Goal: Task Accomplishment & Management: Use online tool/utility

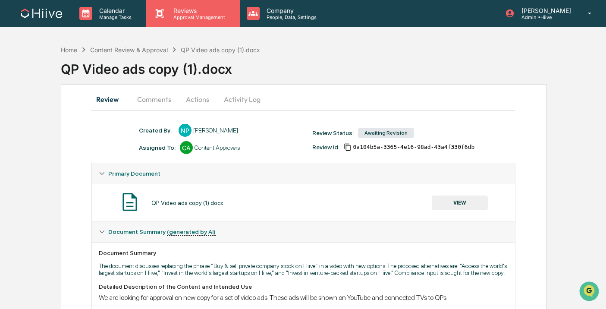
click at [172, 22] on div "Reviews Approval Management" at bounding box center [192, 13] width 93 height 27
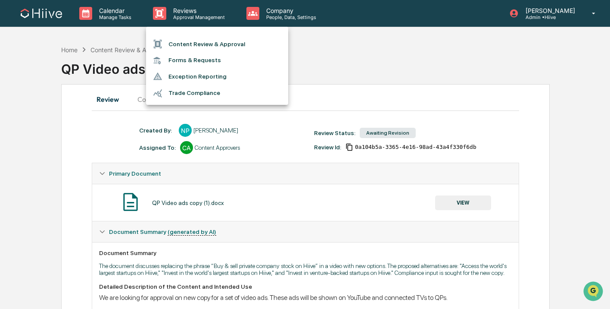
click at [172, 43] on li "Content Review & Approval" at bounding box center [217, 44] width 142 height 16
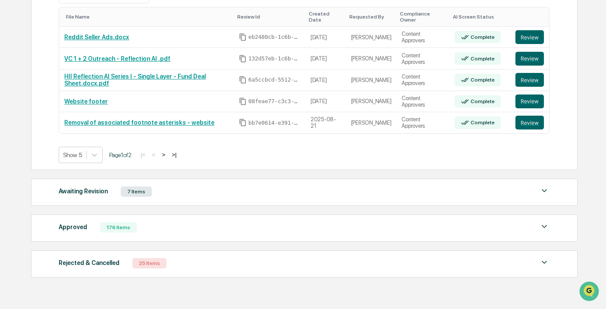
scroll to position [207, 0]
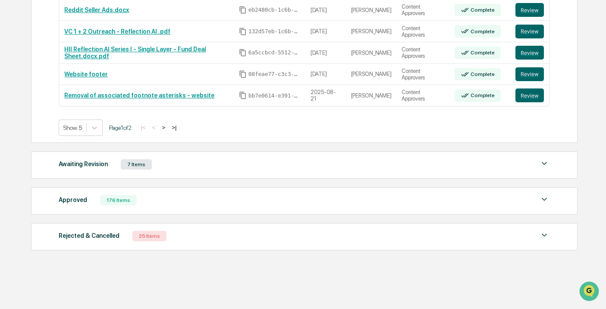
click at [150, 195] on div "Approved 176 Items" at bounding box center [304, 200] width 491 height 12
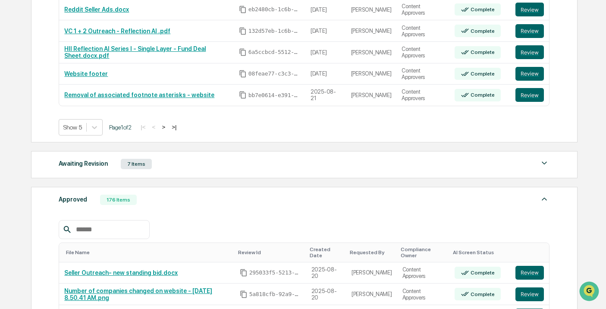
click at [96, 231] on input "text" at bounding box center [108, 229] width 73 height 11
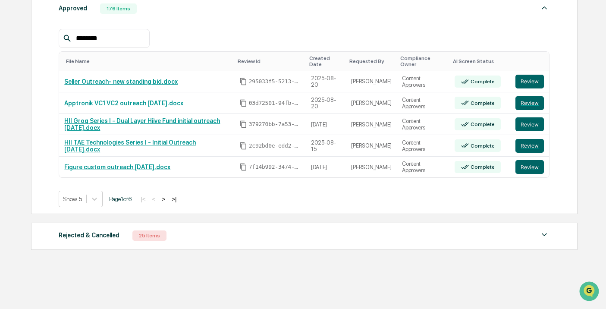
scroll to position [399, 0]
type input "********"
click at [168, 199] on button ">" at bounding box center [163, 198] width 9 height 7
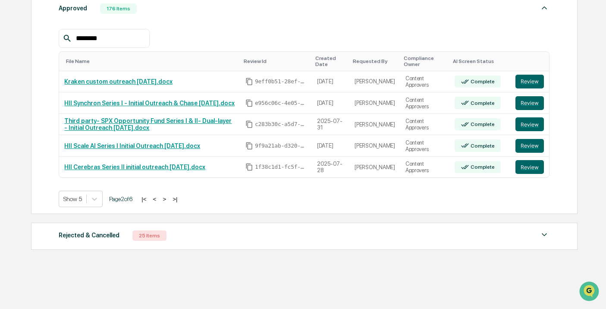
click at [169, 199] on button ">" at bounding box center [164, 198] width 9 height 7
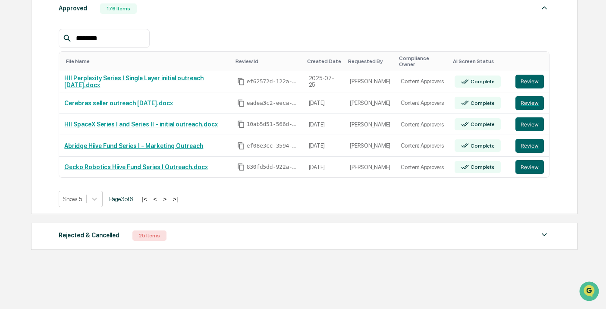
click at [169, 199] on button ">" at bounding box center [164, 198] width 9 height 7
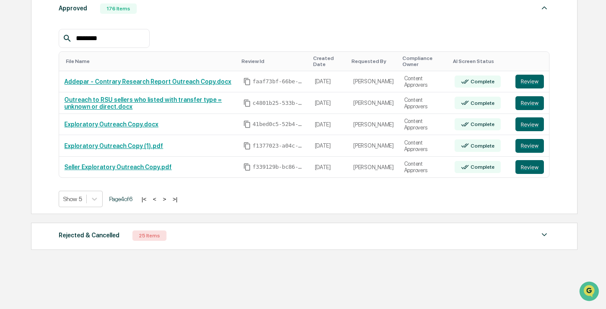
click at [169, 199] on button ">" at bounding box center [164, 198] width 9 height 7
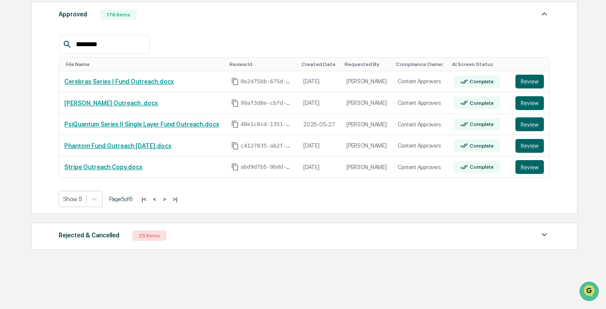
click at [169, 199] on button ">" at bounding box center [164, 198] width 9 height 7
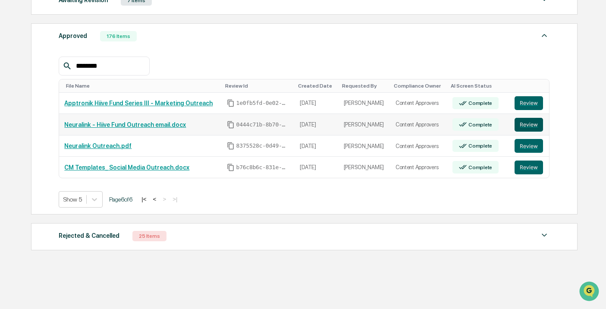
click at [521, 122] on button "Review" at bounding box center [528, 125] width 28 height 14
click at [159, 197] on button "<" at bounding box center [154, 198] width 9 height 7
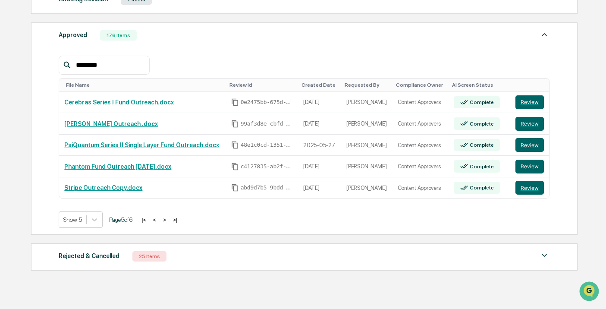
scroll to position [379, 0]
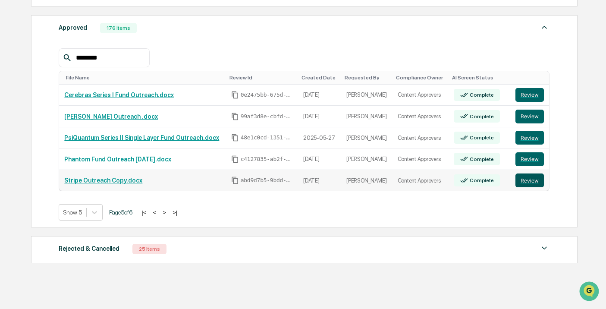
click at [526, 183] on button "Review" at bounding box center [529, 180] width 28 height 14
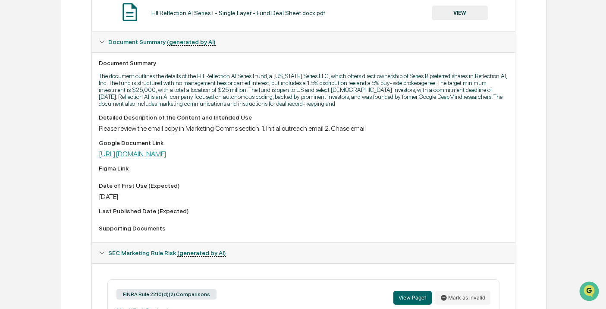
click at [166, 158] on link "https://docs.google.com/document/d/1sAtoMRdr6GtslJZKJiU3ZeySddD_-1pT/edit" at bounding box center [133, 154] width 68 height 8
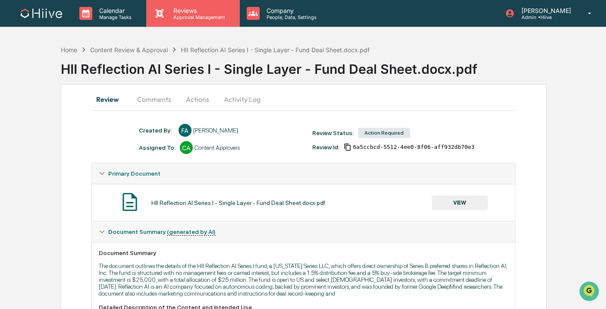
click at [185, 21] on div "Reviews Approval Management" at bounding box center [192, 13] width 93 height 27
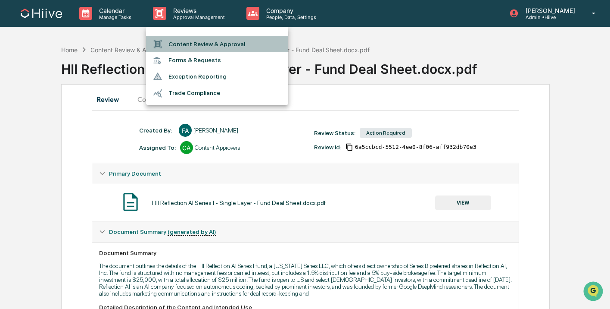
click at [184, 47] on li "Content Review & Approval" at bounding box center [217, 44] width 142 height 16
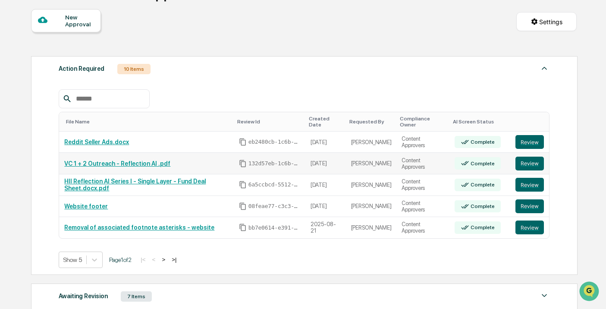
scroll to position [84, 0]
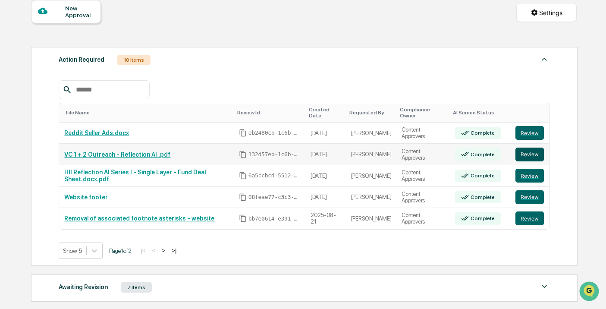
click at [538, 156] on button "Review" at bounding box center [529, 154] width 28 height 14
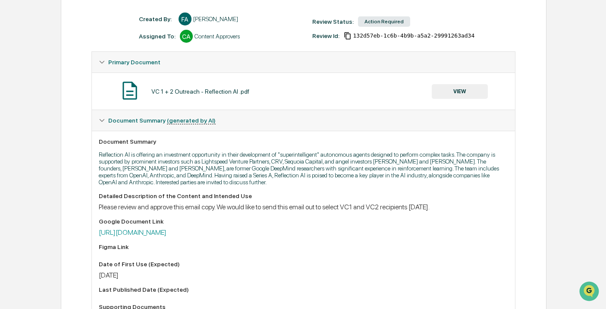
scroll to position [251, 0]
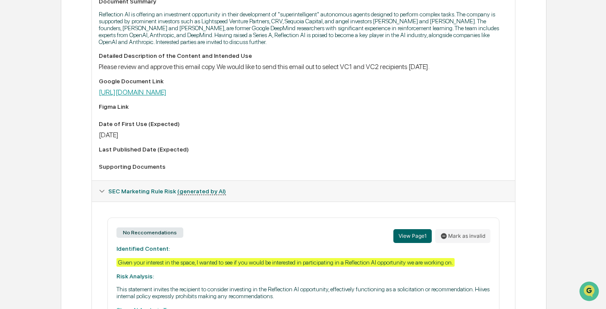
click at [166, 96] on link "https://docs.google.com/document/d/1GbUt0QHKWmq9Rjt8sdfLb7VTOheqZHnuRubaH6XW0UE…" at bounding box center [133, 92] width 68 height 8
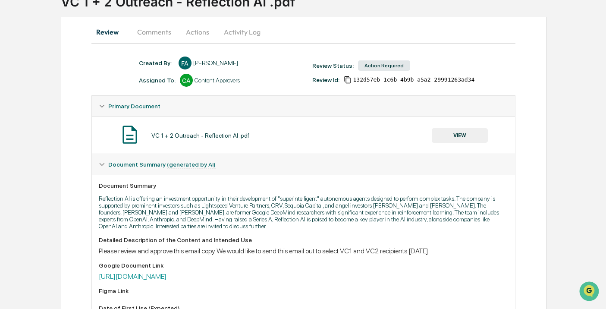
scroll to position [3, 0]
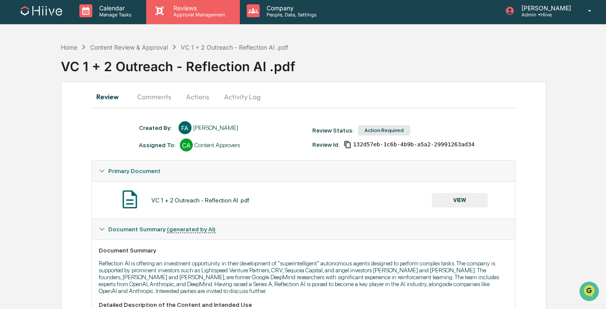
click at [193, 12] on p "Approval Management" at bounding box center [197, 15] width 63 height 6
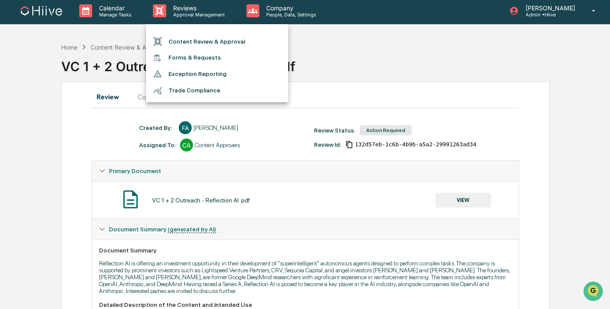
click at [349, 50] on div at bounding box center [305, 154] width 610 height 309
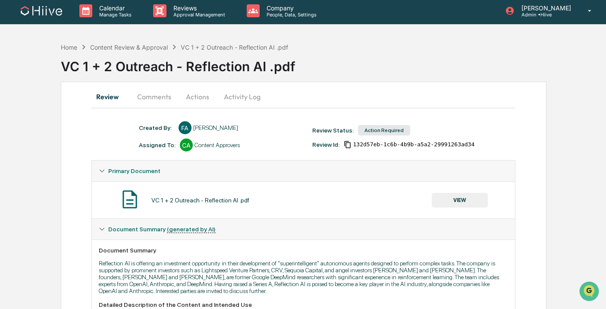
click at [165, 92] on button "Comments" at bounding box center [154, 96] width 48 height 21
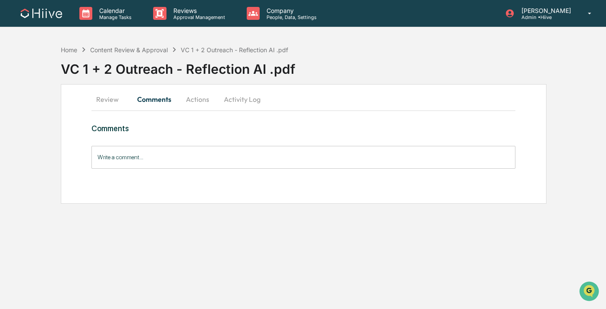
scroll to position [0, 0]
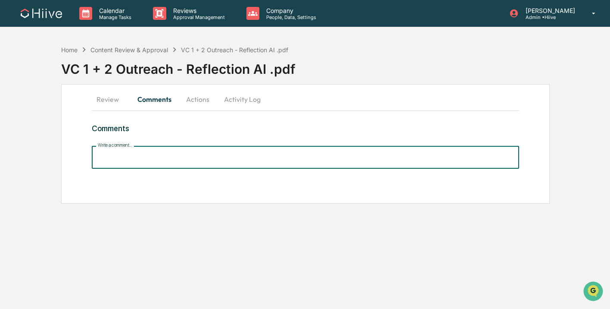
click at [137, 160] on input "Write a comment..." at bounding box center [305, 157] width 427 height 23
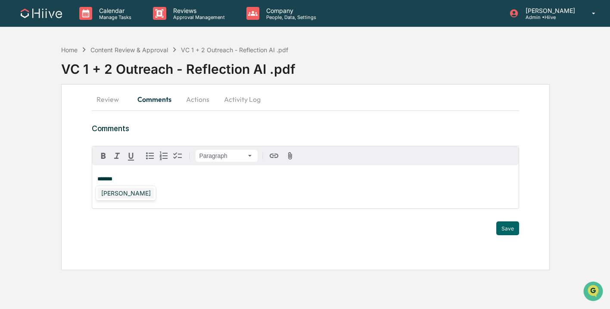
click at [115, 195] on div "[PERSON_NAME]" at bounding box center [126, 192] width 56 height 11
drag, startPoint x: 247, startPoint y: 179, endPoint x: 77, endPoint y: 172, distance: 170.8
click at [77, 172] on div "**********" at bounding box center [305, 177] width 489 height 186
click at [98, 102] on button "Review" at bounding box center [111, 99] width 39 height 21
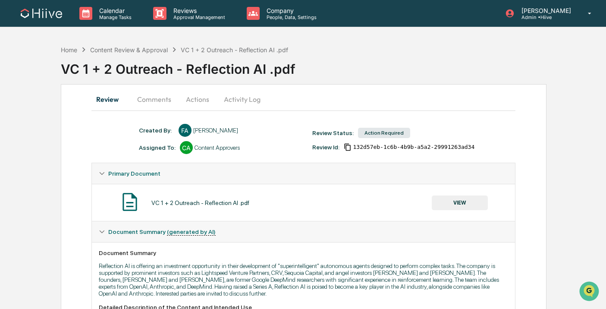
scroll to position [231, 0]
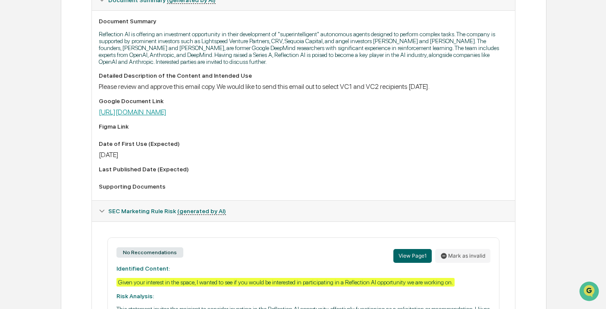
click at [166, 112] on link "https://docs.google.com/document/d/1GbUt0QHKWmq9Rjt8sdfLb7VTOheqZHnuRubaH6XW0UE…" at bounding box center [133, 112] width 68 height 8
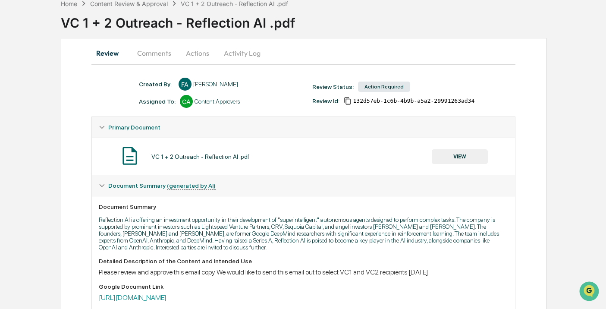
scroll to position [34, 0]
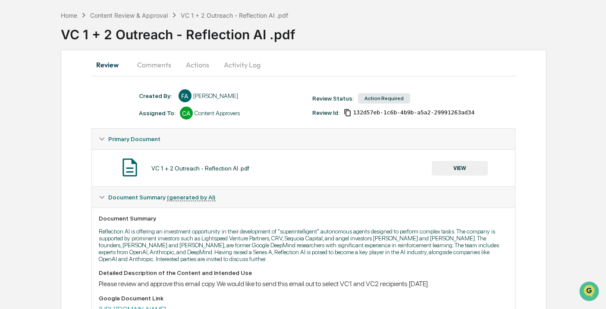
click at [231, 66] on button "Activity Log" at bounding box center [242, 64] width 50 height 21
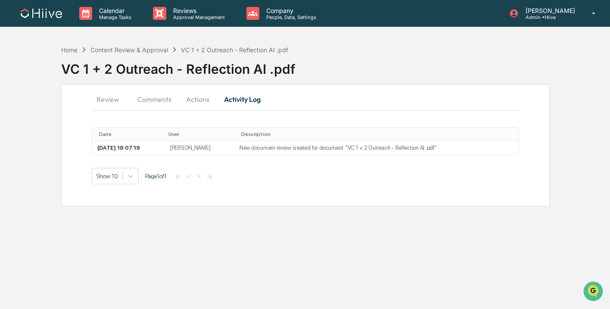
click at [198, 95] on button "Actions" at bounding box center [197, 99] width 39 height 21
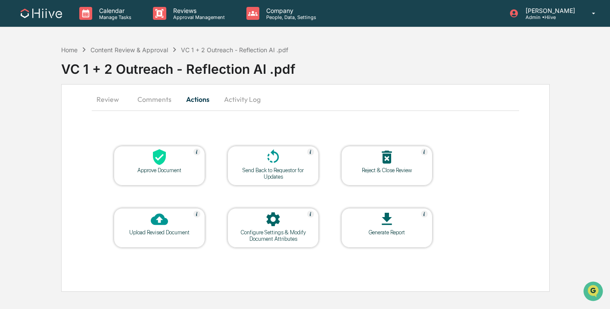
click at [155, 213] on icon at bounding box center [159, 218] width 17 height 17
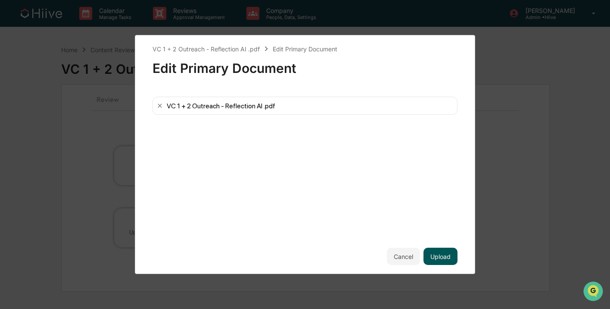
click at [439, 258] on button "Upload" at bounding box center [441, 255] width 34 height 17
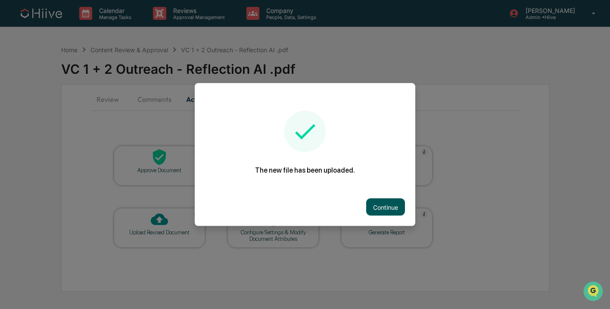
click at [379, 202] on button "Continue" at bounding box center [385, 206] width 39 height 17
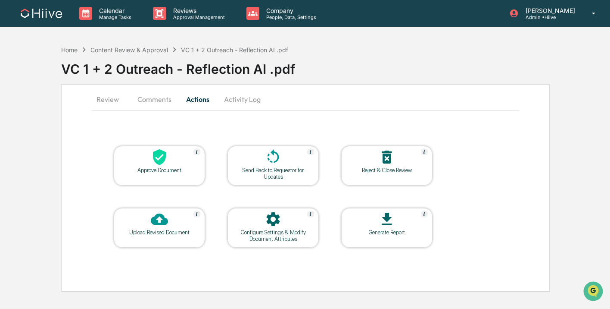
click at [163, 97] on button "Comments" at bounding box center [155, 99] width 48 height 21
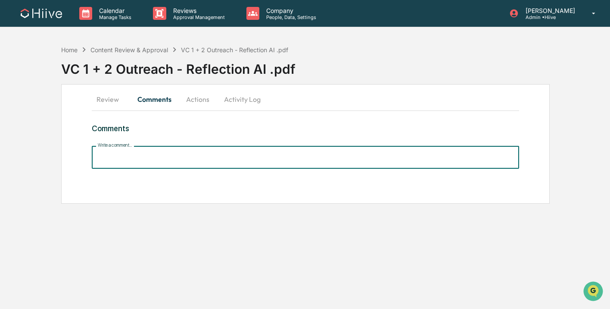
click at [154, 152] on input "Write a comment..." at bounding box center [305, 157] width 427 height 23
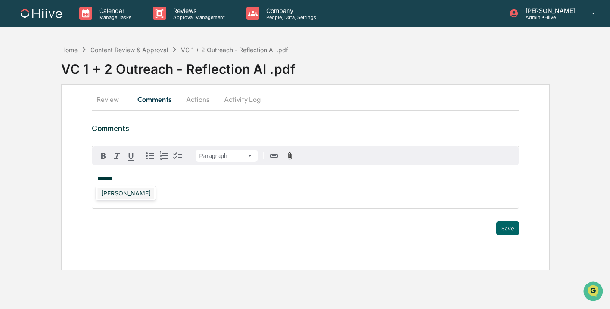
click at [117, 194] on div "[PERSON_NAME]" at bounding box center [126, 192] width 56 height 11
click at [510, 227] on button "Save" at bounding box center [508, 228] width 23 height 14
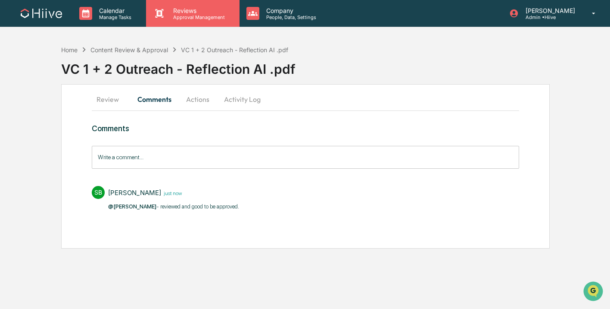
click at [173, 12] on p "Reviews" at bounding box center [197, 10] width 63 height 7
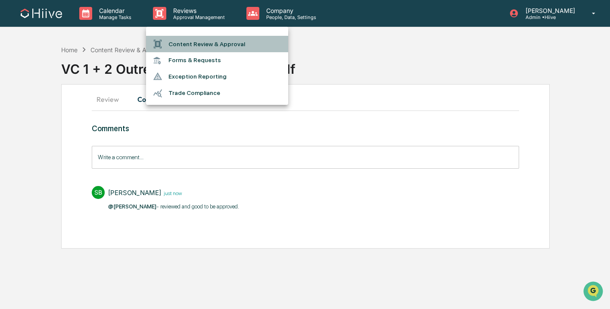
click at [173, 41] on li "Content Review & Approval" at bounding box center [217, 44] width 142 height 16
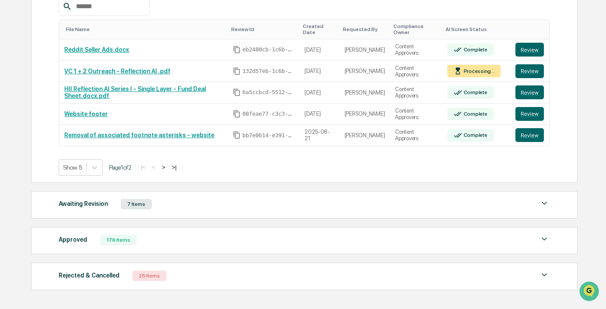
scroll to position [179, 0]
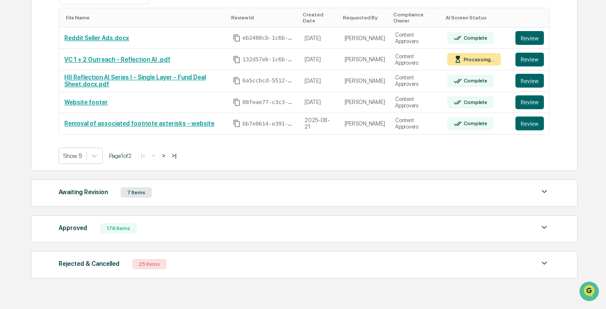
click at [147, 230] on div "Approved 176 Items" at bounding box center [304, 228] width 491 height 12
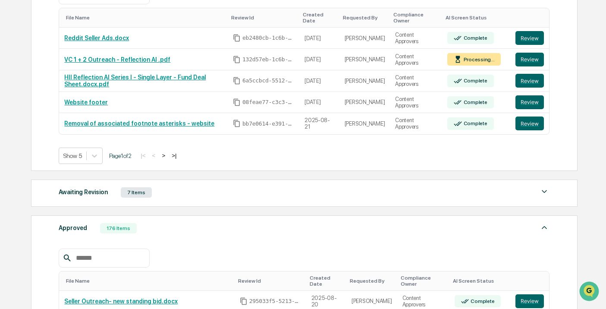
click at [113, 263] on input "text" at bounding box center [108, 257] width 73 height 11
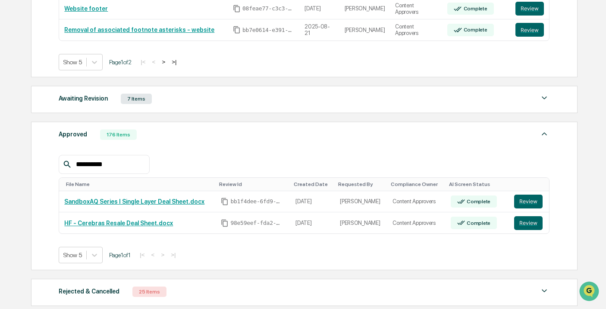
scroll to position [285, 0]
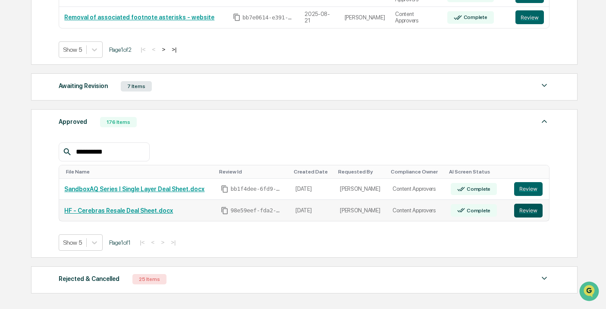
type input "**********"
click at [524, 212] on button "Review" at bounding box center [528, 210] width 28 height 14
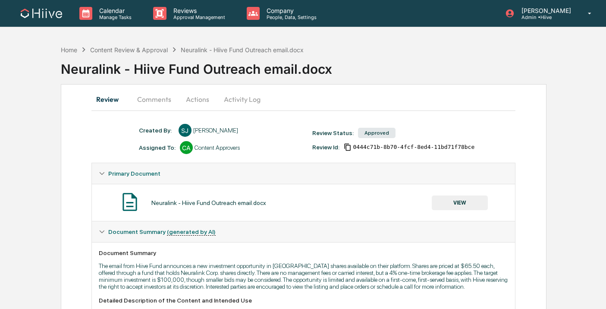
click at [240, 102] on button "Activity Log" at bounding box center [242, 99] width 50 height 21
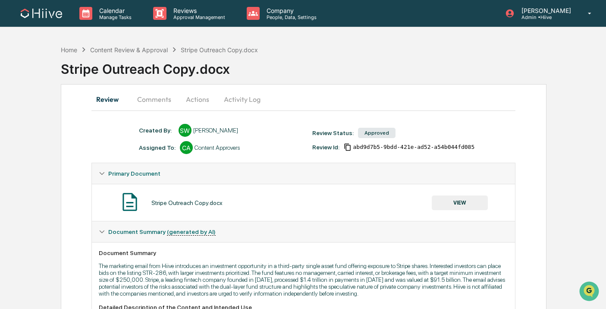
click at [238, 97] on button "Activity Log" at bounding box center [242, 99] width 50 height 21
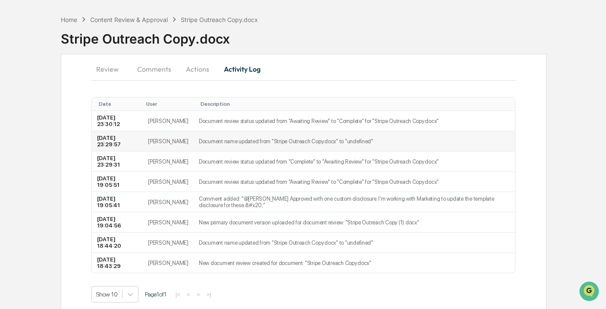
scroll to position [46, 0]
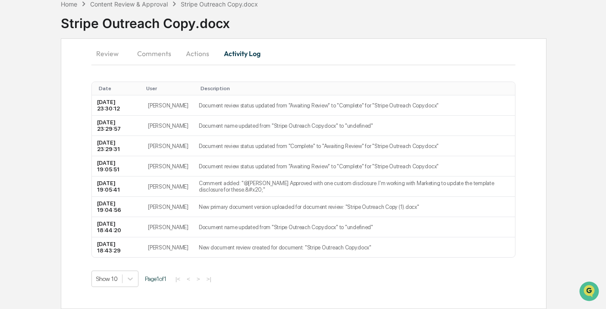
click at [117, 54] on button "Review" at bounding box center [110, 53] width 39 height 21
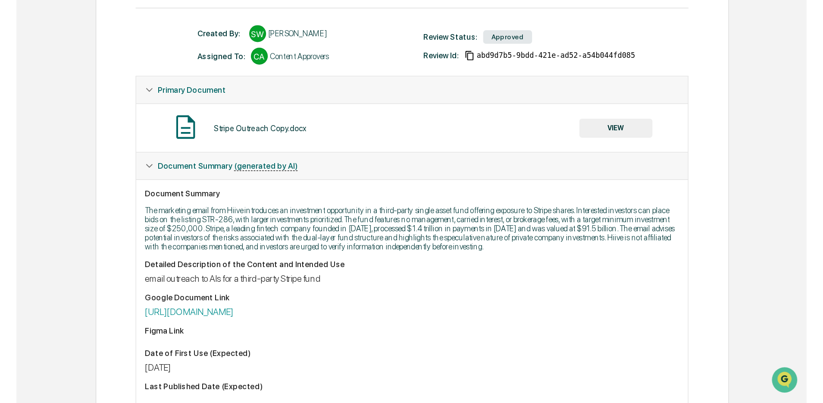
scroll to position [199, 0]
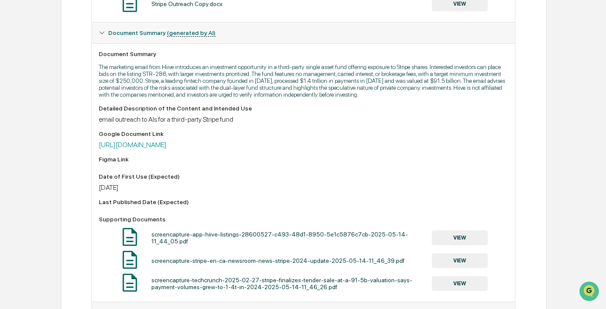
click at [166, 159] on div "Detailed Description of the Content and Intended Use email outreach to AIs for …" at bounding box center [303, 200] width 409 height 190
click at [166, 149] on link "https://docs.google.com/document/d/1dmfmp6xJQ0Wz9r3_1UUffRYAuEAloeB7/edit#headi…" at bounding box center [133, 145] width 68 height 8
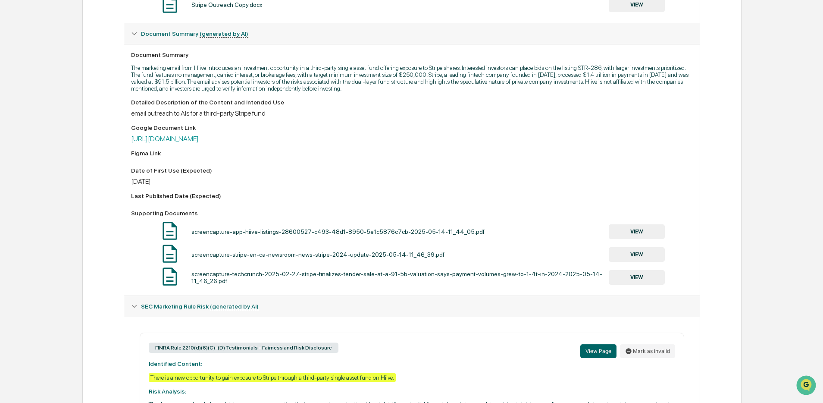
scroll to position [0, 0]
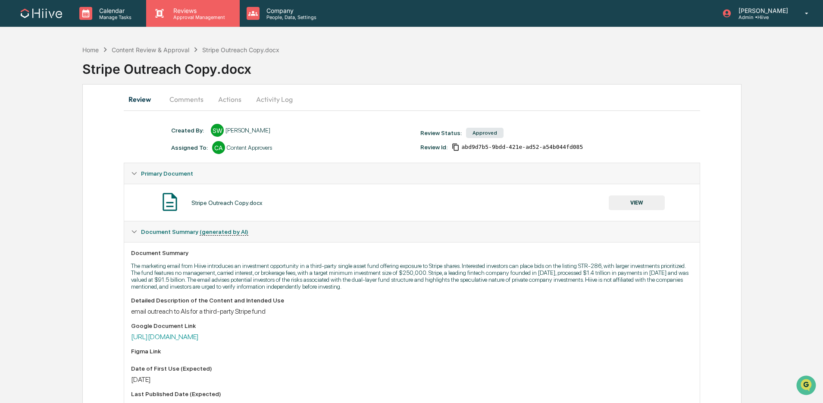
click at [199, 14] on p "Approval Management" at bounding box center [197, 17] width 63 height 6
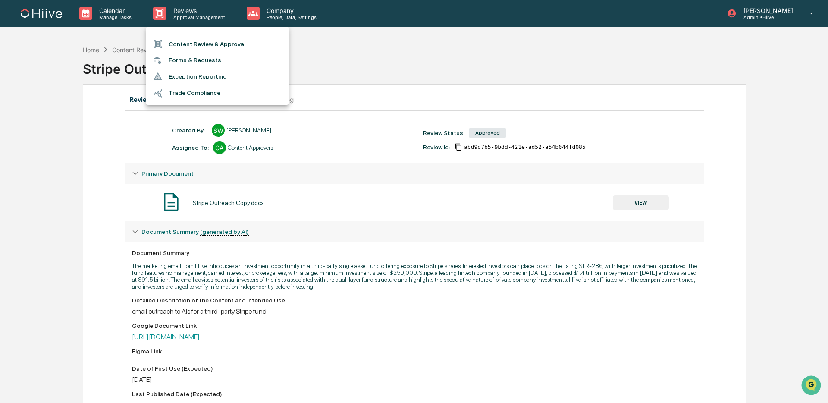
click at [205, 39] on li "Content Review & Approval" at bounding box center [217, 44] width 142 height 16
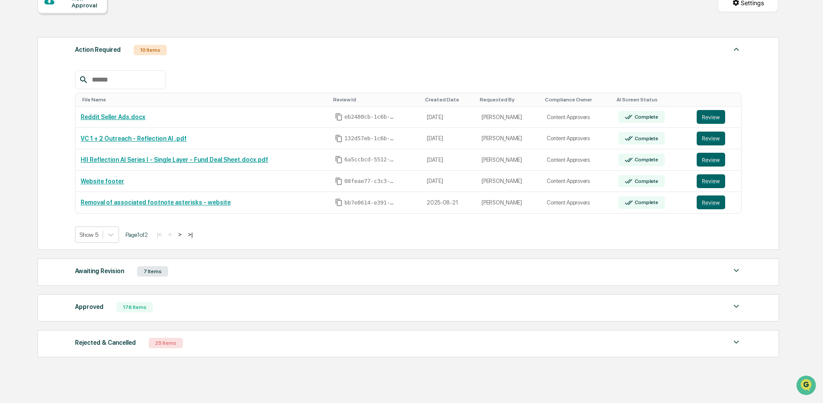
scroll to position [129, 0]
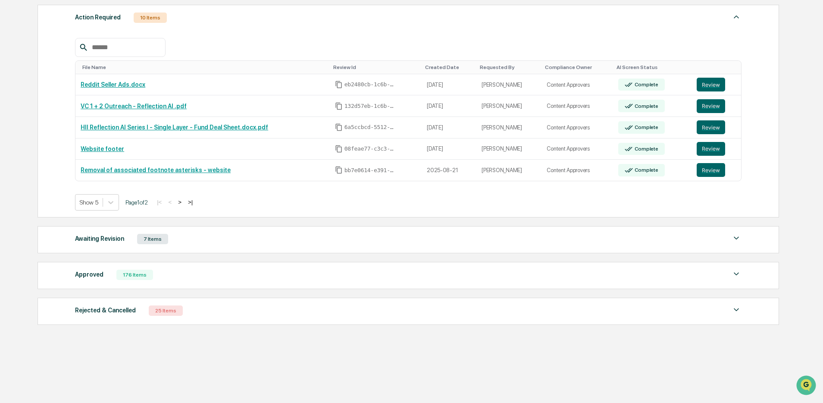
click at [178, 273] on div "Approved 176 Items" at bounding box center [408, 275] width 666 height 12
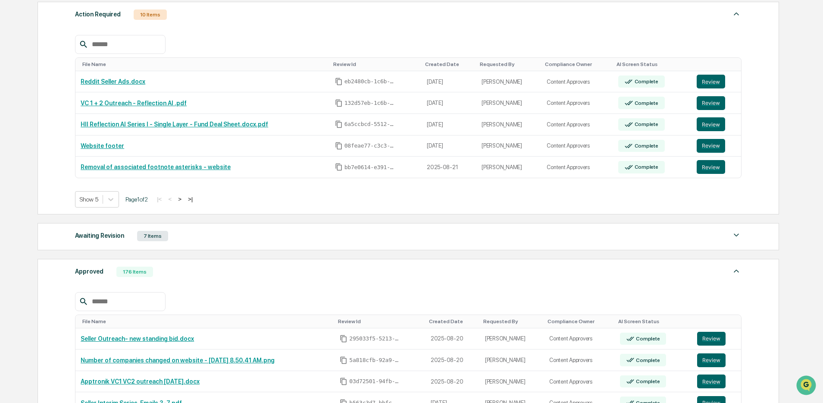
click at [122, 298] on input "text" at bounding box center [124, 301] width 73 height 11
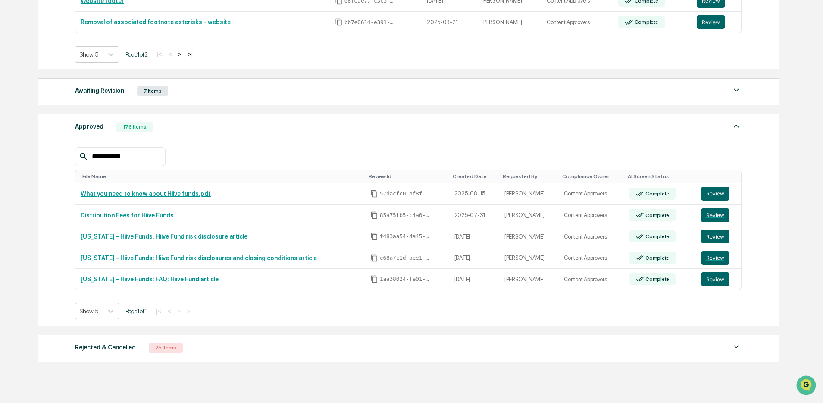
scroll to position [273, 0]
type input "**********"
click at [610, 283] on button "Review" at bounding box center [715, 280] width 28 height 14
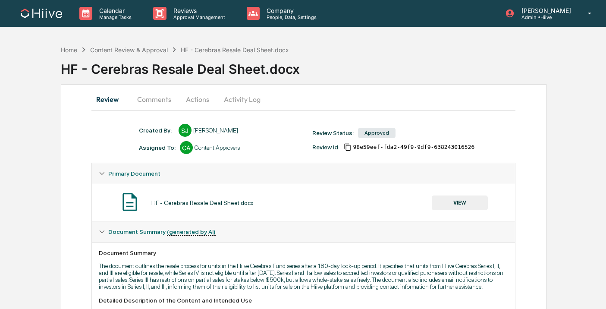
click at [238, 100] on button "Activity Log" at bounding box center [242, 99] width 50 height 21
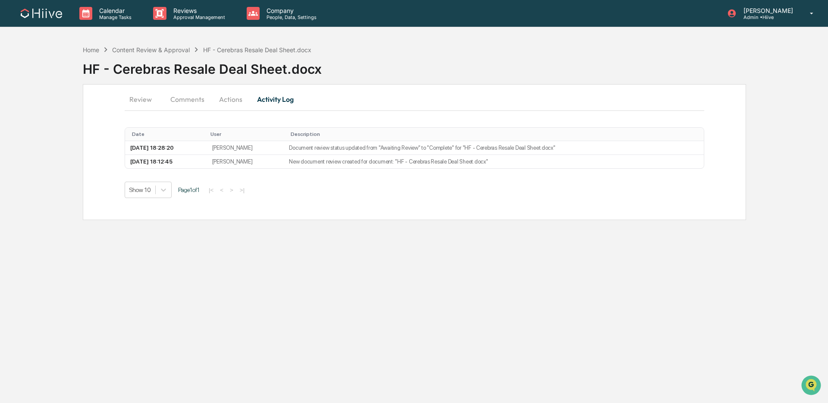
click at [228, 97] on button "Actions" at bounding box center [230, 99] width 39 height 21
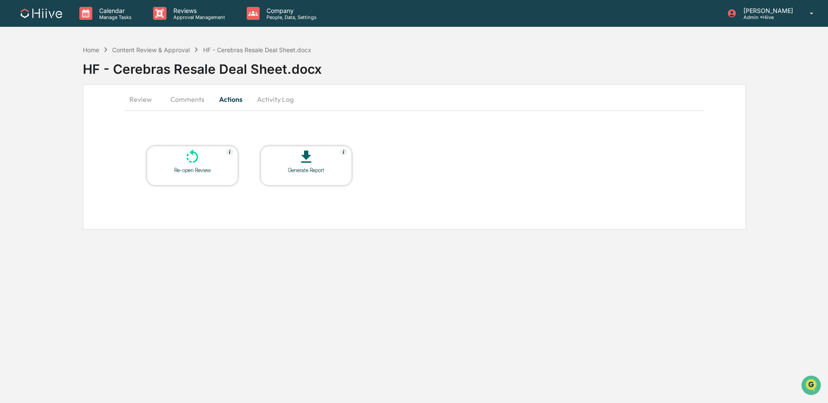
click at [187, 99] on button "Comments" at bounding box center [187, 99] width 48 height 21
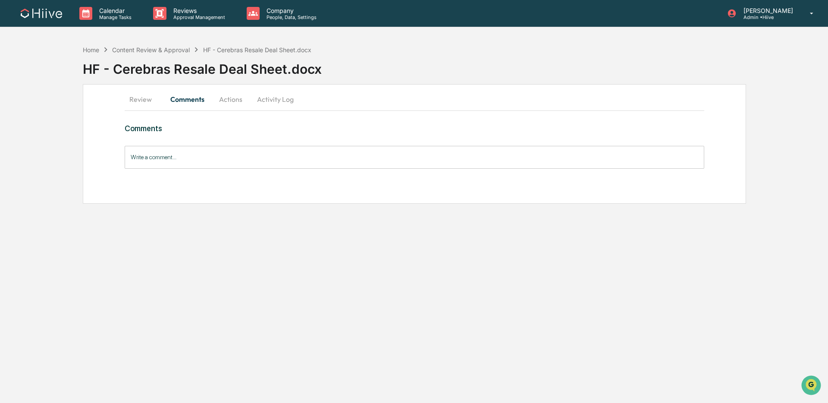
click at [147, 95] on button "Review" at bounding box center [144, 99] width 39 height 21
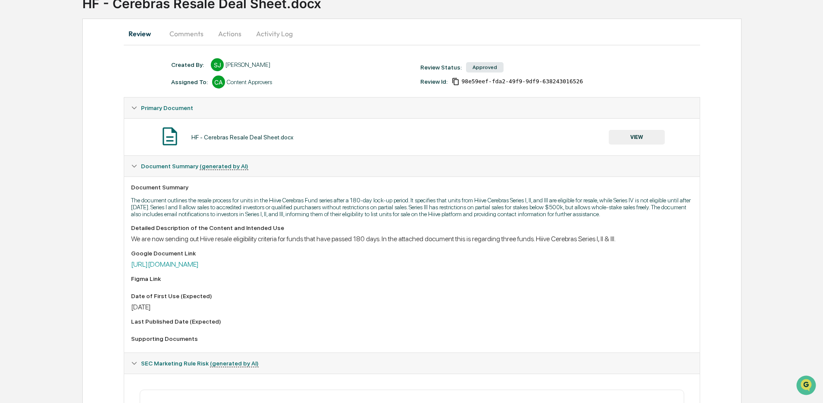
scroll to position [83, 0]
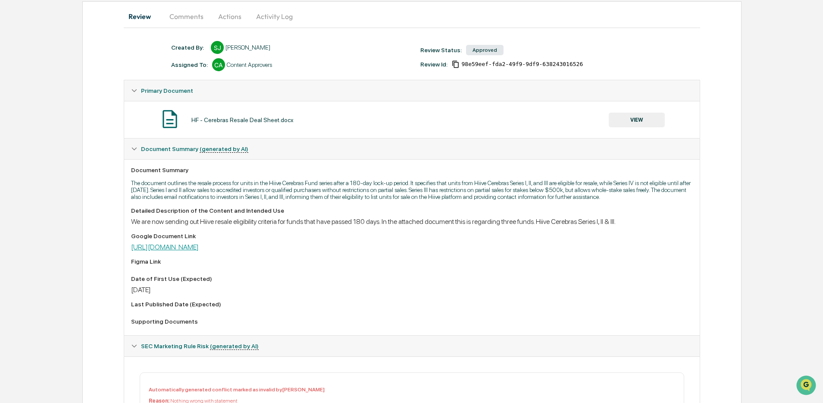
click at [199, 251] on link "https://docs.google.com/document/d/1OCeEcGmoRY_FIqauxafIp3FVRlAUpqfW/edit" at bounding box center [165, 247] width 68 height 8
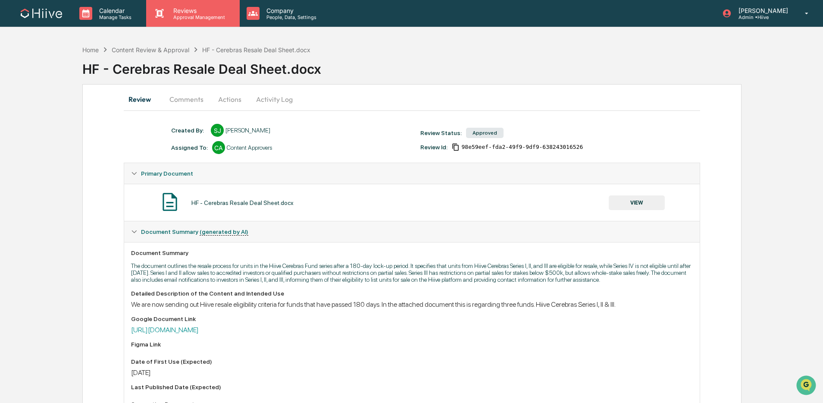
click at [195, 17] on p "Approval Management" at bounding box center [197, 17] width 63 height 6
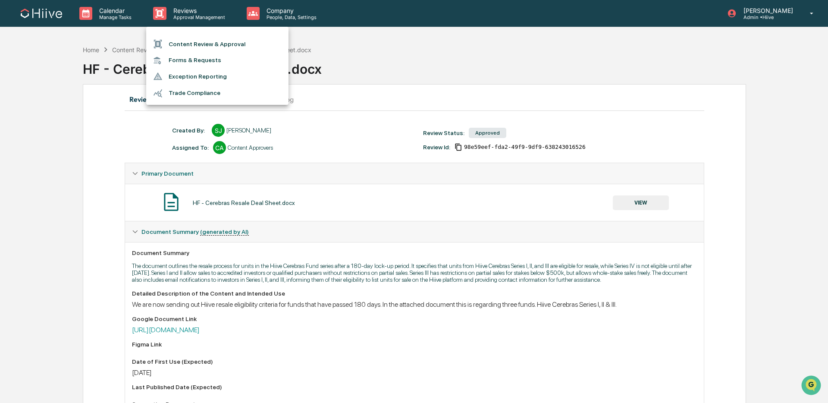
click at [196, 42] on li "Content Review & Approval" at bounding box center [217, 44] width 142 height 16
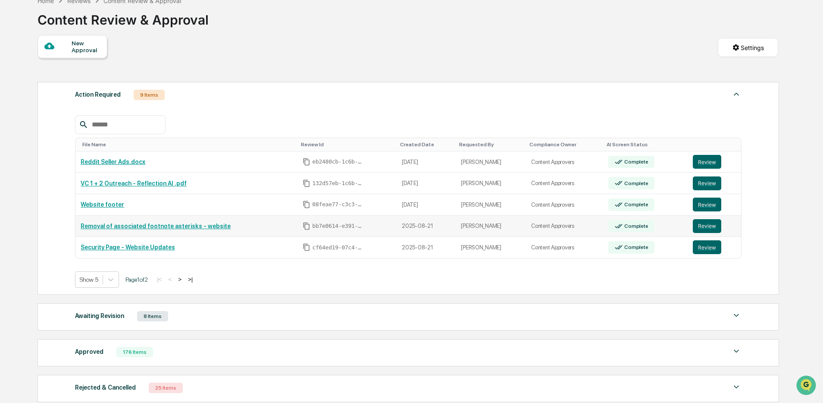
scroll to position [50, 0]
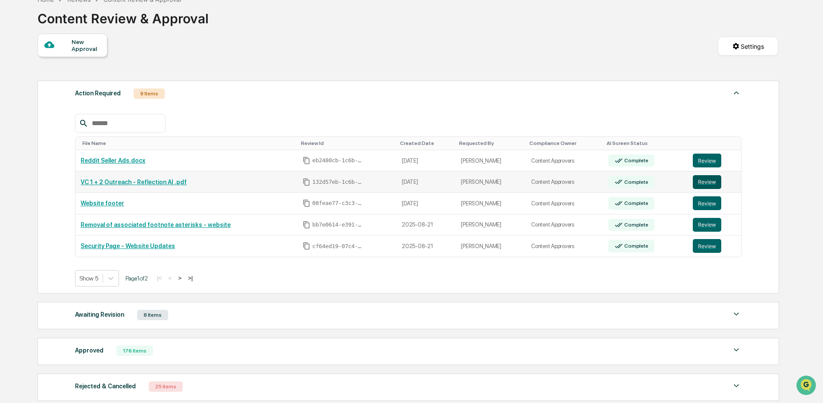
click at [610, 181] on button "Review" at bounding box center [707, 182] width 28 height 14
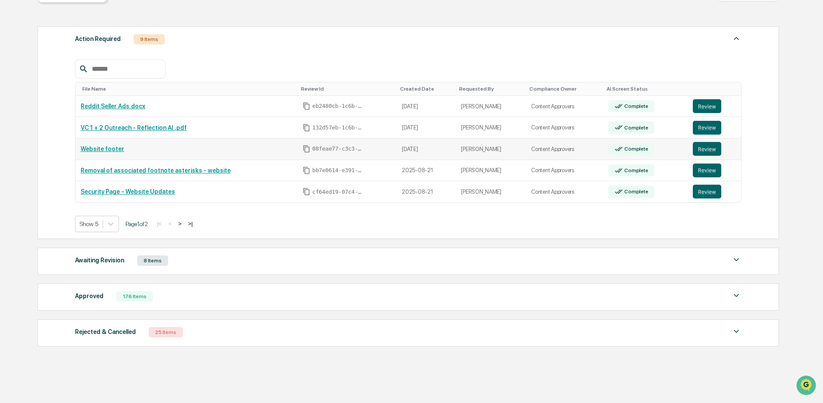
scroll to position [105, 0]
click at [184, 225] on button ">" at bounding box center [179, 222] width 9 height 7
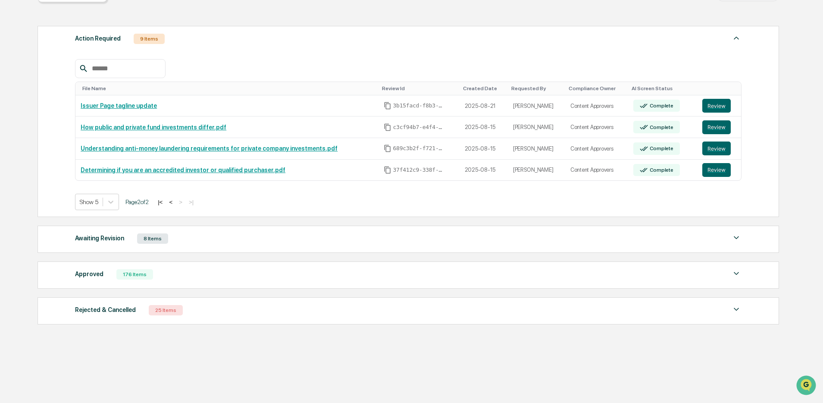
click at [175, 204] on button "<" at bounding box center [170, 201] width 9 height 7
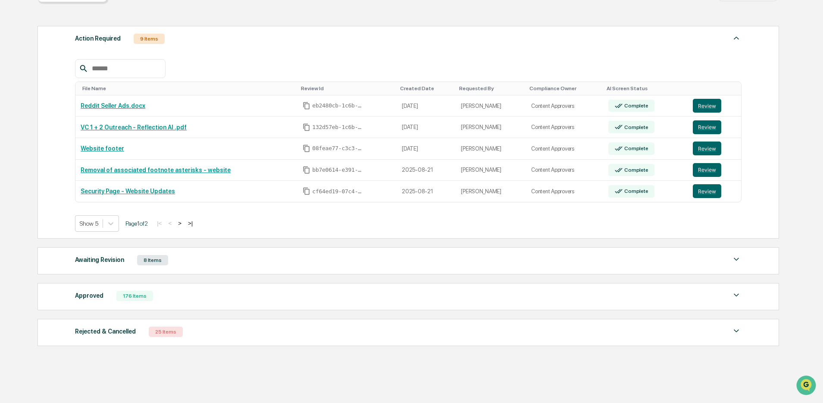
click at [184, 225] on button ">" at bounding box center [179, 222] width 9 height 7
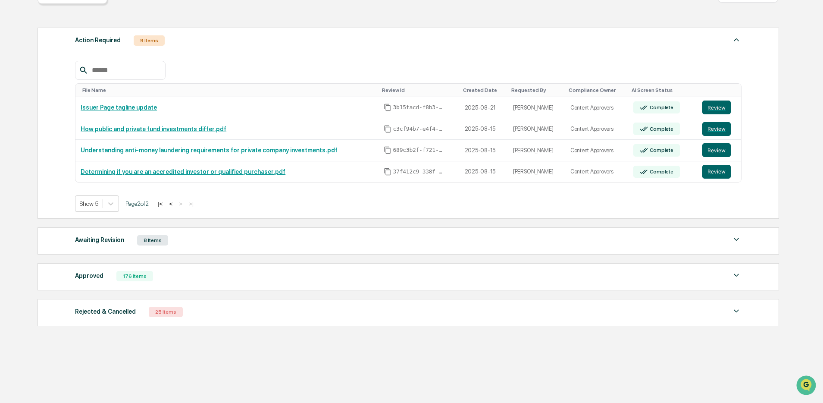
scroll to position [108, 0]
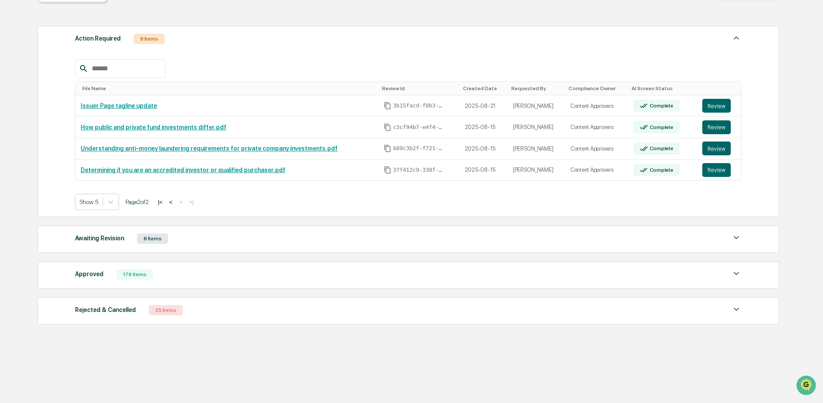
click at [172, 232] on div "Awaiting Revision 8 Items" at bounding box center [408, 238] width 666 height 12
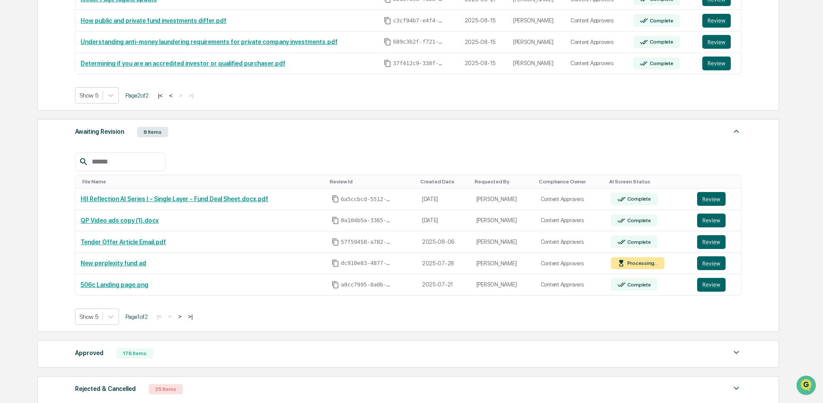
scroll to position [220, 0]
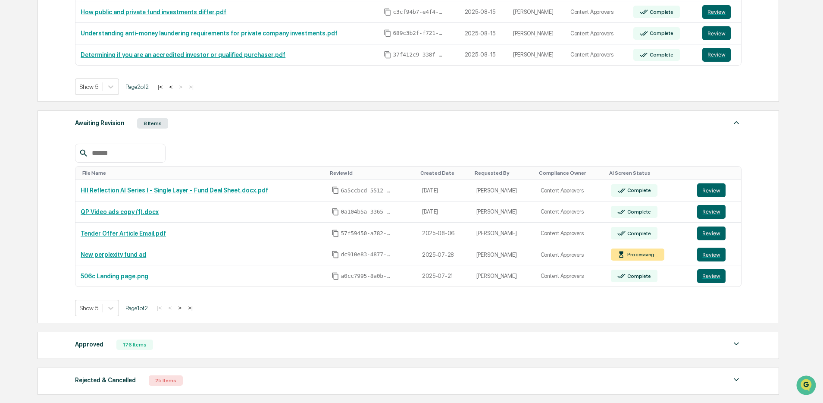
click at [184, 308] on button ">" at bounding box center [179, 307] width 9 height 7
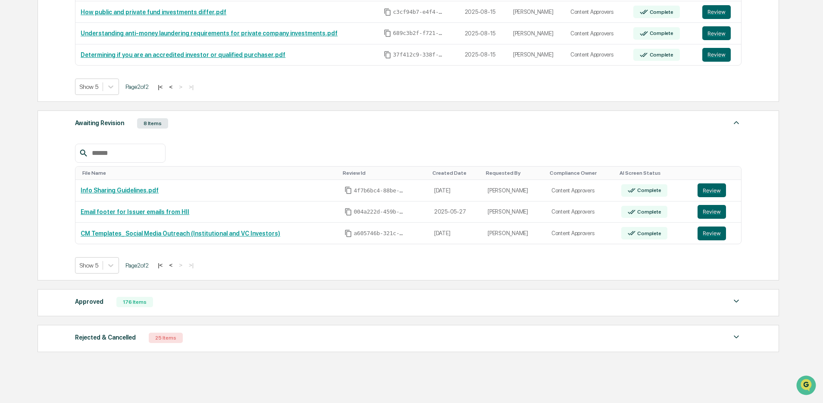
click at [175, 269] on button "<" at bounding box center [170, 264] width 9 height 7
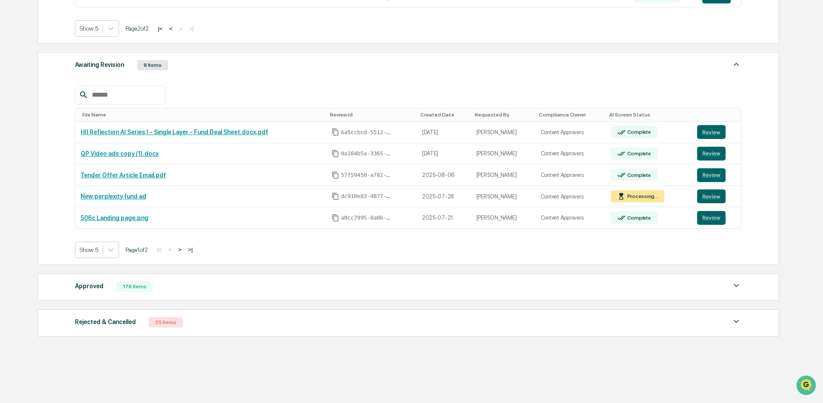
scroll to position [294, 0]
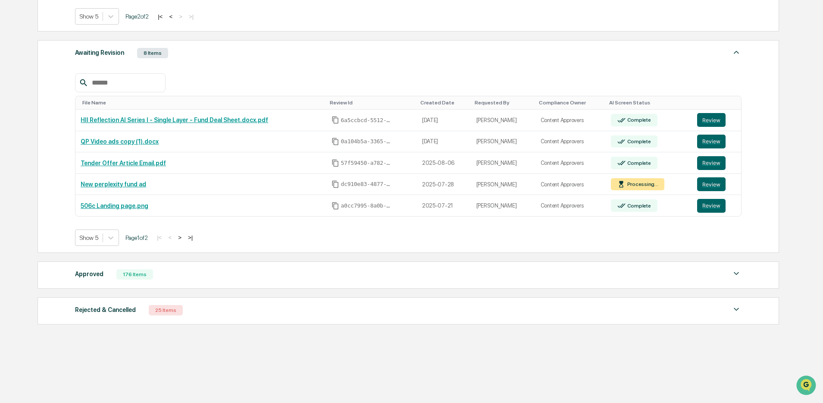
click at [175, 279] on div "Approved 176 Items" at bounding box center [408, 274] width 666 height 12
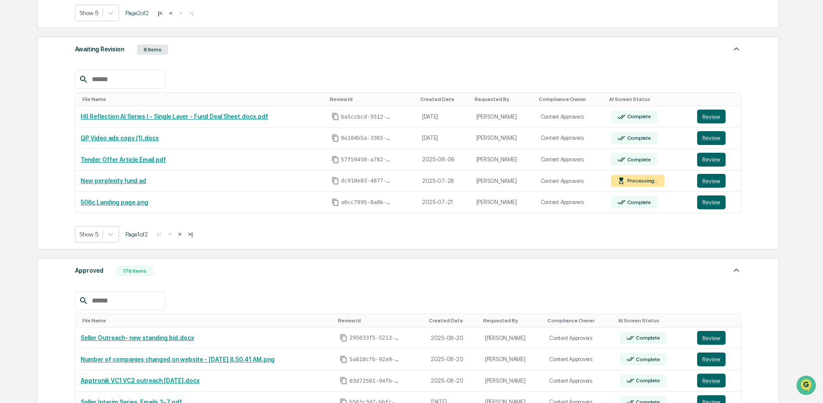
click at [126, 305] on input "text" at bounding box center [124, 300] width 73 height 11
type input "***"
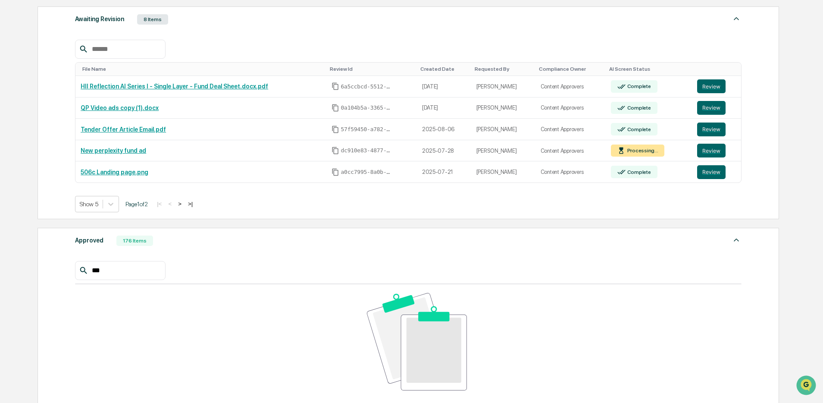
scroll to position [327, 0]
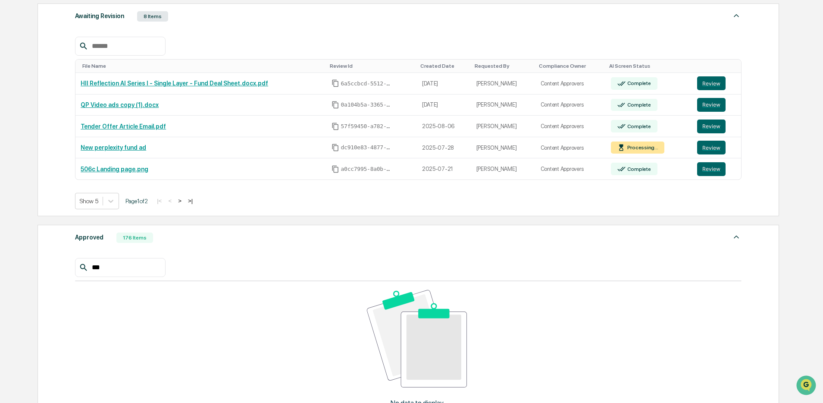
drag, startPoint x: 135, startPoint y: 271, endPoint x: 68, endPoint y: 271, distance: 67.2
click at [68, 271] on div "Approved 176 Items *** No data to display Show 5 Page 1 of 0 |< < > >|" at bounding box center [407, 342] width 741 height 234
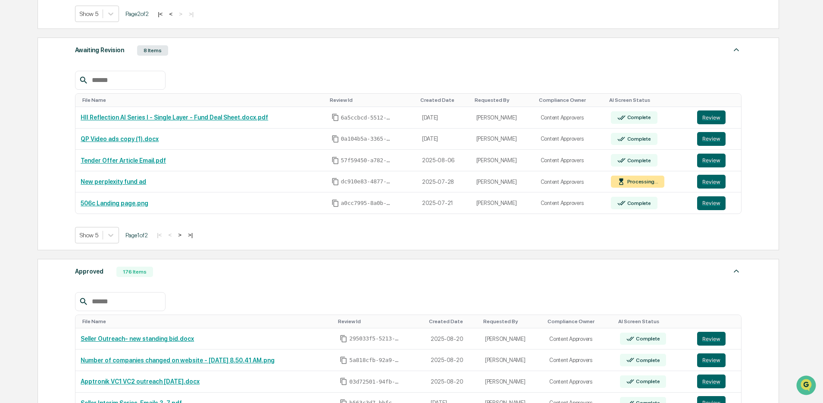
scroll to position [291, 0]
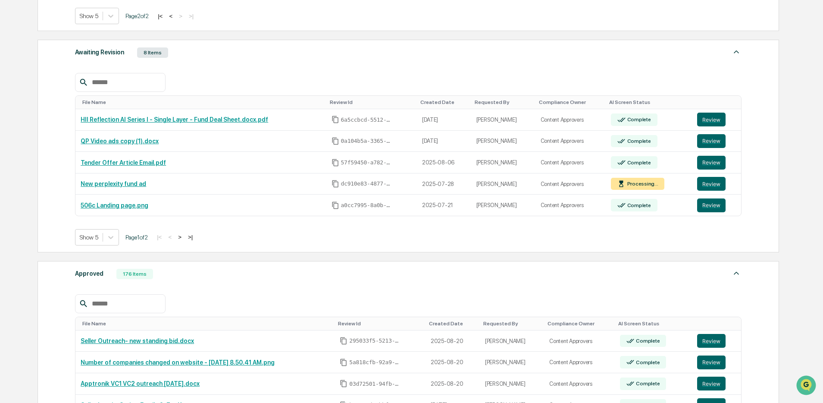
click at [184, 239] on button ">" at bounding box center [179, 236] width 9 height 7
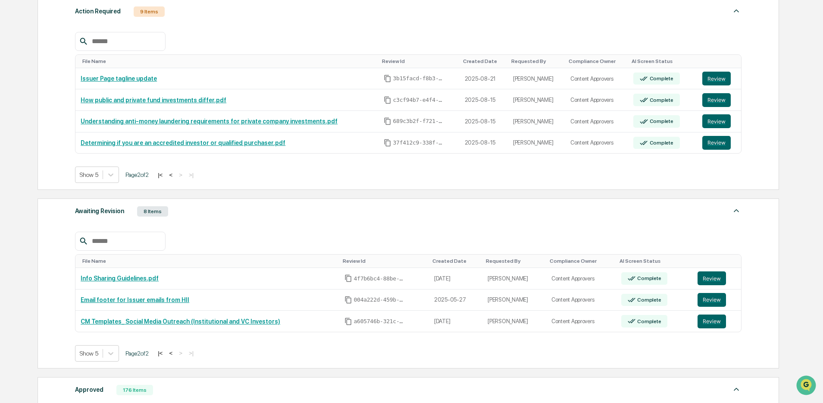
scroll to position [97, 0]
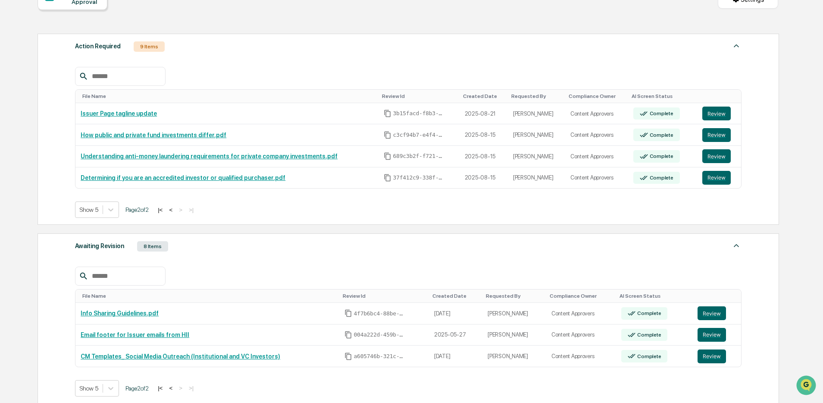
click at [175, 212] on button "<" at bounding box center [170, 209] width 9 height 7
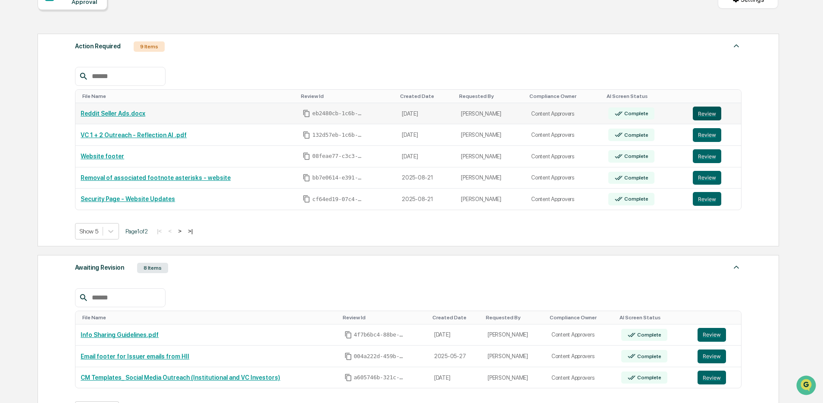
click at [610, 113] on button "Review" at bounding box center [707, 113] width 28 height 14
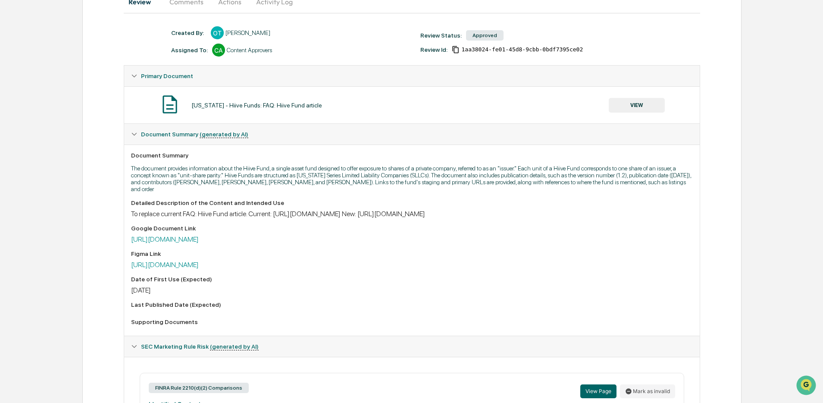
scroll to position [43, 0]
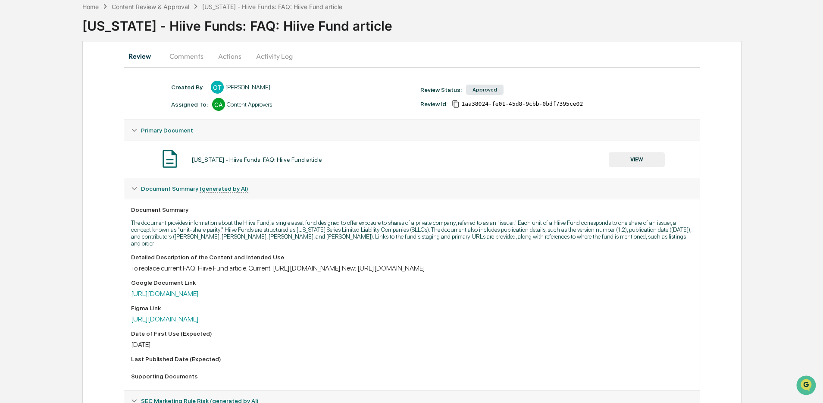
click at [644, 159] on button "VIEW" at bounding box center [637, 159] width 56 height 15
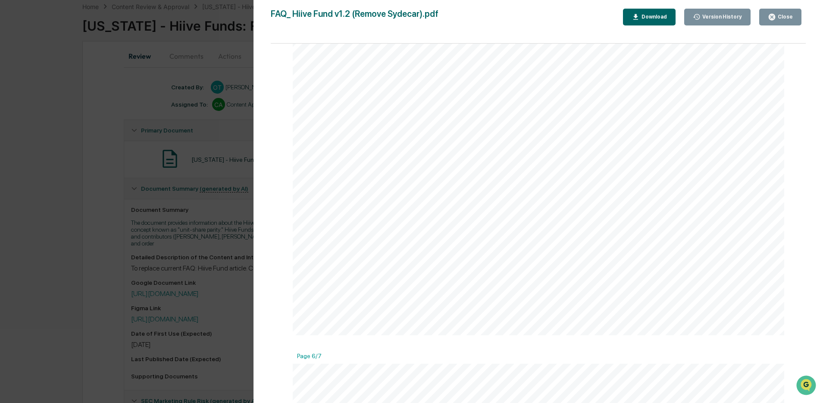
scroll to position [3315, 0]
click at [216, 254] on div "Version History 05/23/2025, 05:52 PM Olivia Thornton FAQ_ Hiive Fund v1.2 (Remo…" at bounding box center [411, 201] width 823 height 403
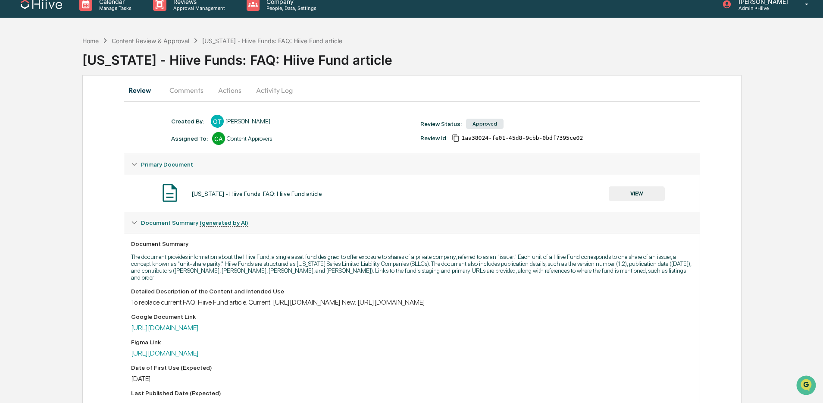
scroll to position [0, 0]
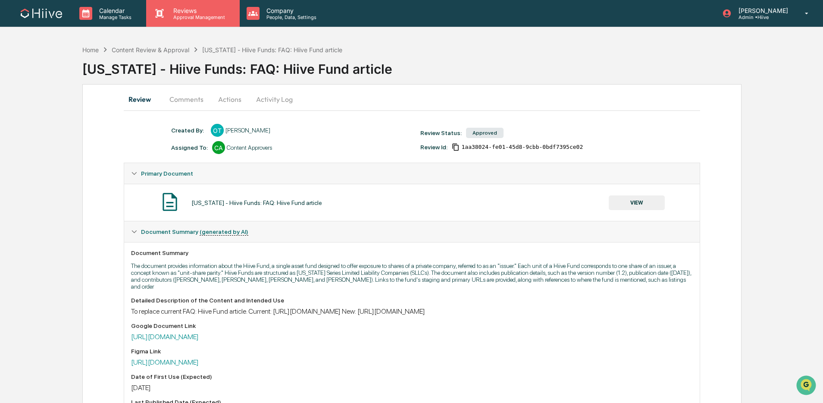
click at [186, 13] on p "Reviews" at bounding box center [197, 10] width 63 height 7
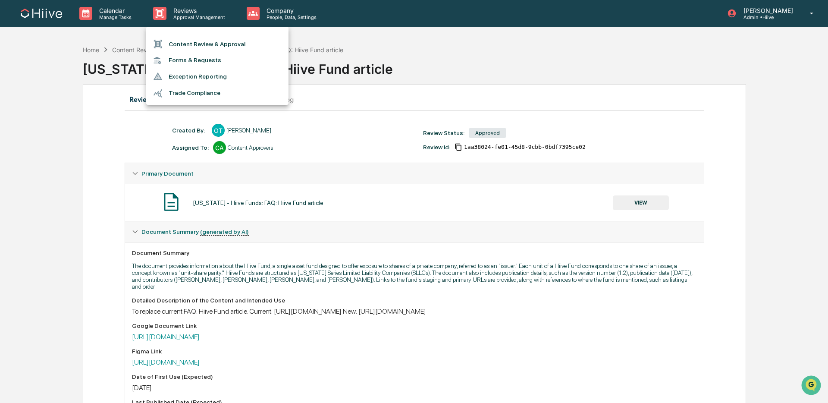
click at [187, 40] on li "Content Review & Approval" at bounding box center [217, 44] width 142 height 16
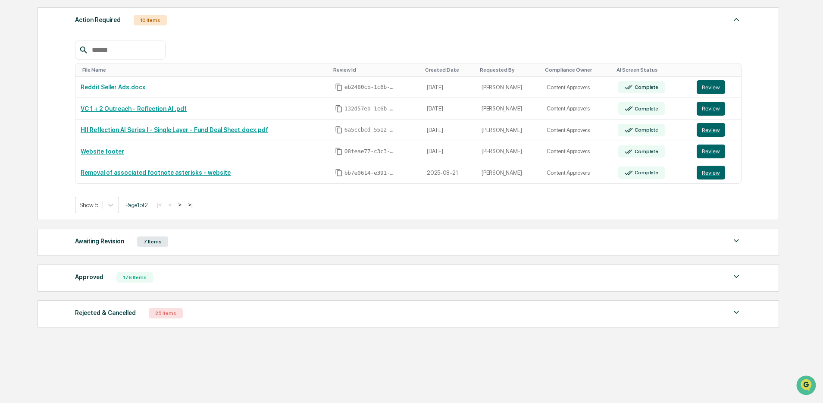
scroll to position [129, 0]
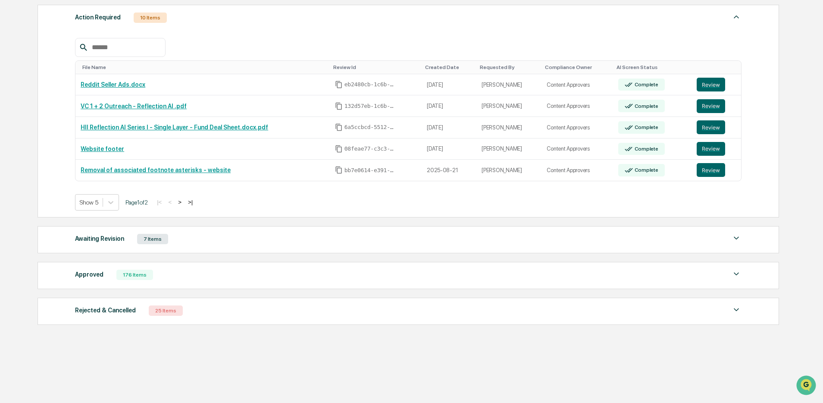
click at [246, 265] on div "Approved 176 Items File Name Review Id Created Date Requested By Compliance Own…" at bounding box center [407, 275] width 741 height 27
click at [217, 283] on div "Approved 176 Items File Name Review Id Created Date Requested By Compliance Own…" at bounding box center [407, 275] width 741 height 27
drag, startPoint x: 210, startPoint y: 271, endPoint x: 200, endPoint y: 273, distance: 10.1
click at [210, 271] on div "Approved 176 Items" at bounding box center [408, 275] width 666 height 12
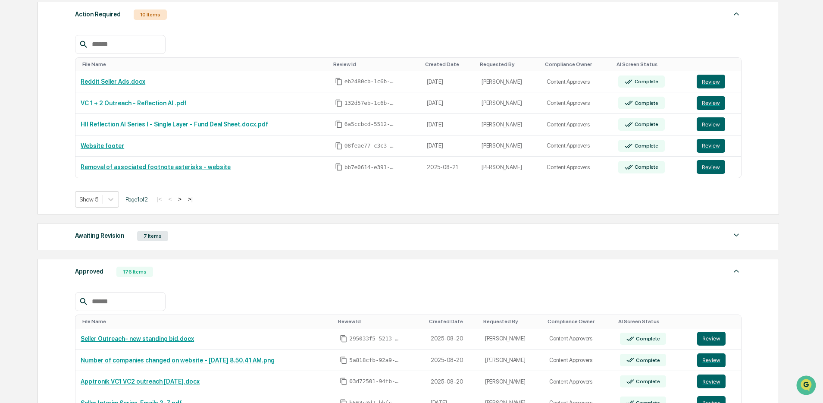
click at [115, 300] on input "text" at bounding box center [124, 301] width 73 height 11
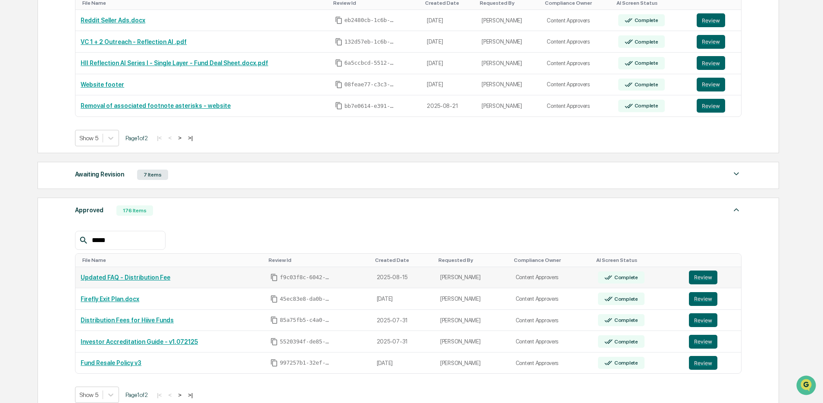
scroll to position [209, 0]
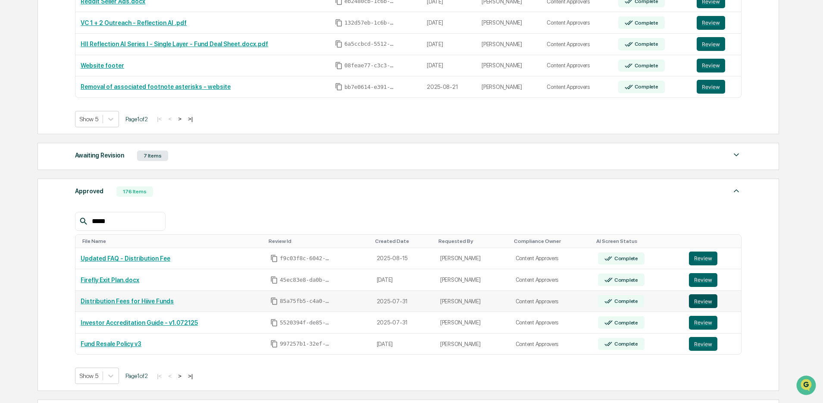
type input "*****"
click at [700, 303] on button "Review" at bounding box center [703, 301] width 28 height 14
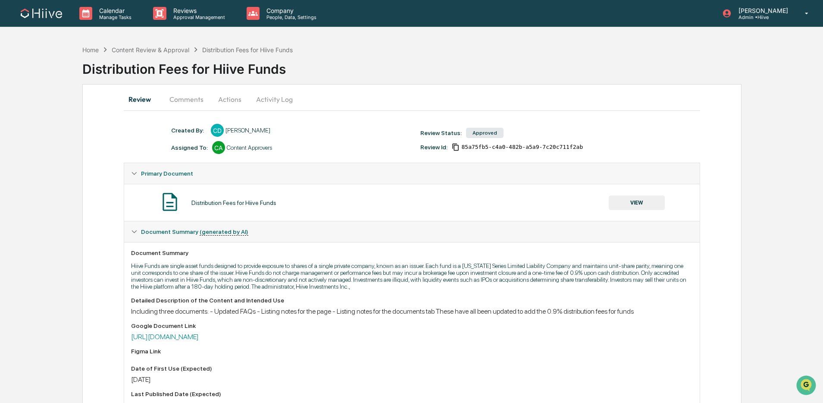
click at [622, 201] on button "VIEW" at bounding box center [637, 202] width 56 height 15
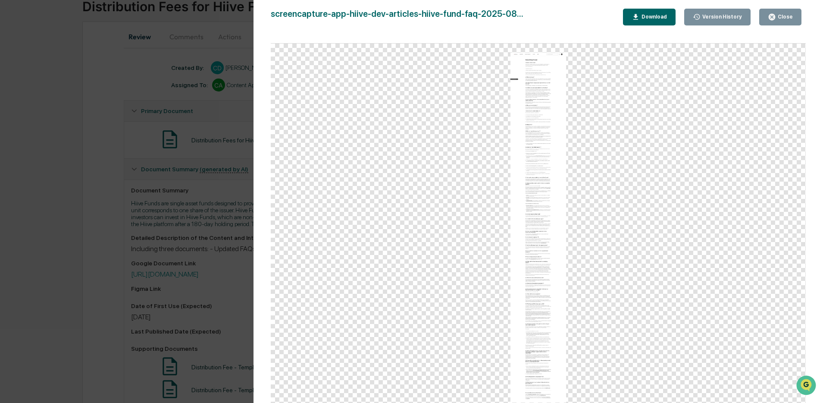
scroll to position [63, 0]
click at [166, 285] on div "Version History [DATE] 05:46 PM [PERSON_NAME] [DATE] 05:34 PM [PERSON_NAME] [DA…" at bounding box center [411, 201] width 823 height 403
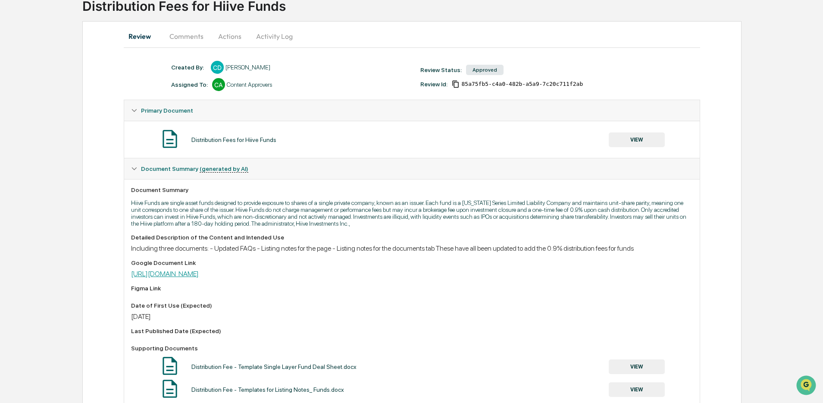
click at [199, 276] on link "[URL][DOMAIN_NAME]" at bounding box center [165, 273] width 68 height 8
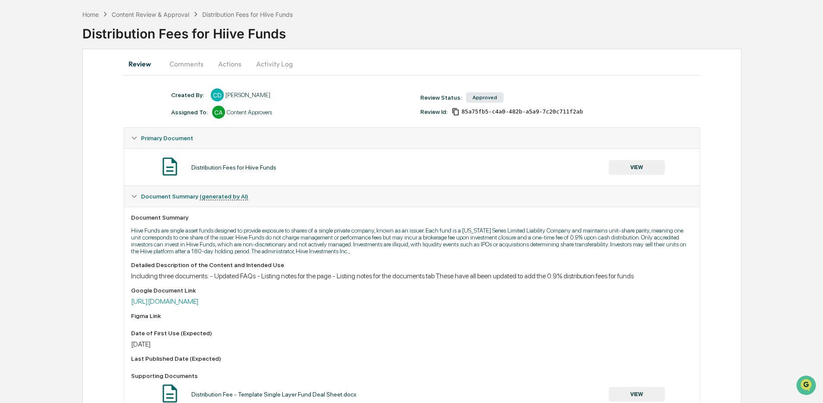
scroll to position [0, 0]
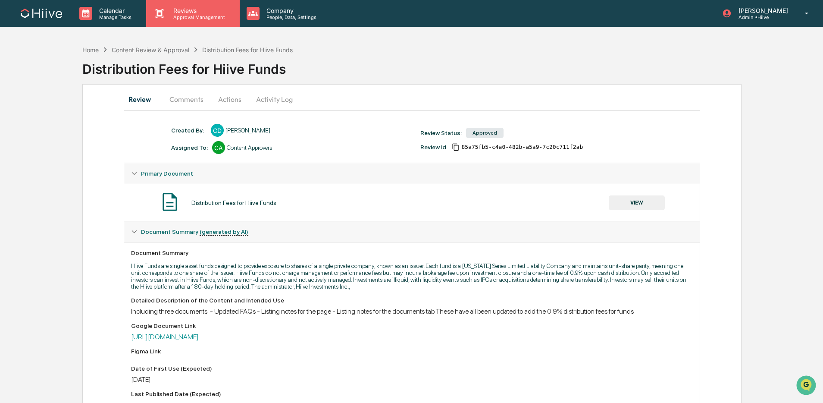
click at [175, 19] on p "Approval Management" at bounding box center [197, 17] width 63 height 6
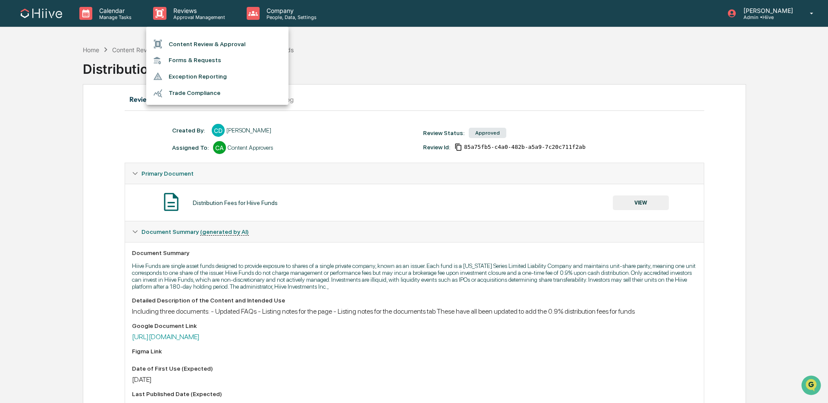
click at [181, 39] on li "Content Review & Approval" at bounding box center [217, 44] width 142 height 16
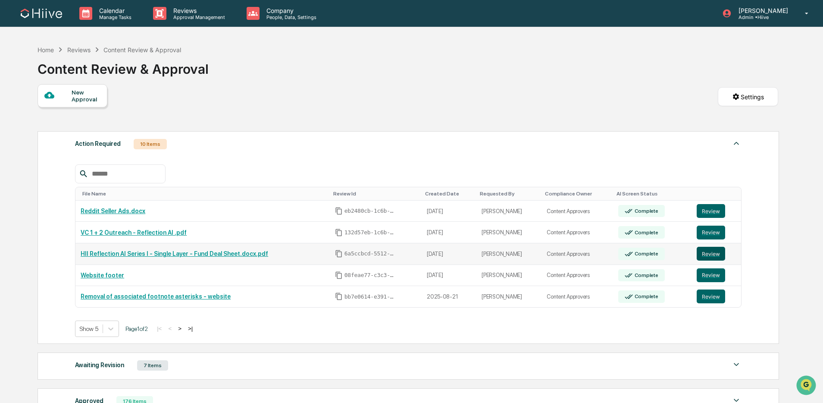
click at [715, 255] on button "Review" at bounding box center [711, 254] width 28 height 14
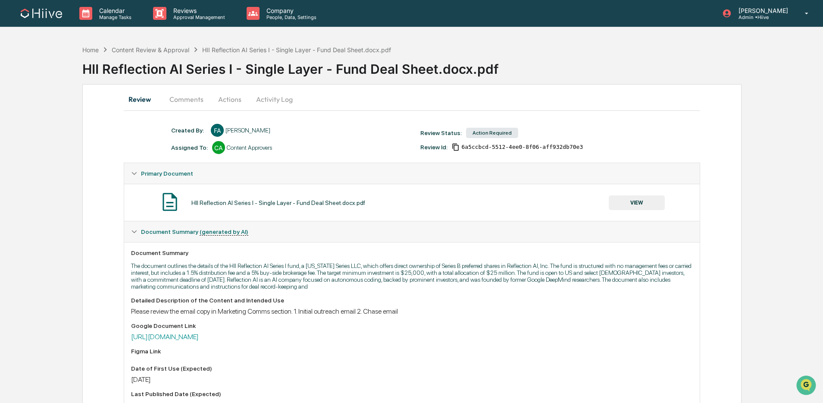
click at [265, 99] on button "Activity Log" at bounding box center [274, 99] width 50 height 21
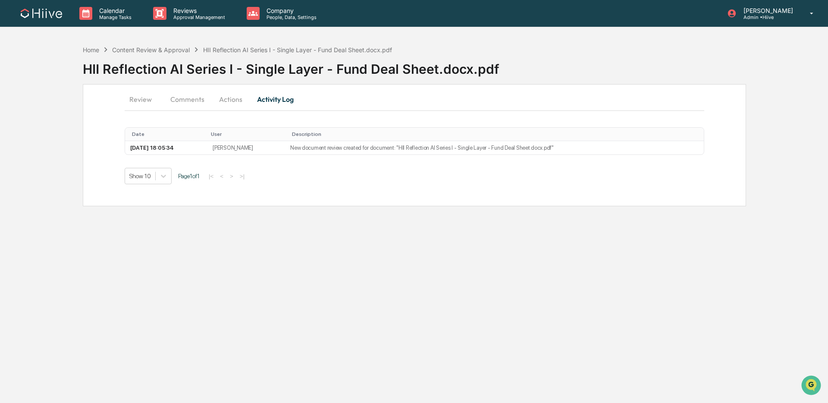
click at [231, 94] on button "Actions" at bounding box center [230, 99] width 39 height 21
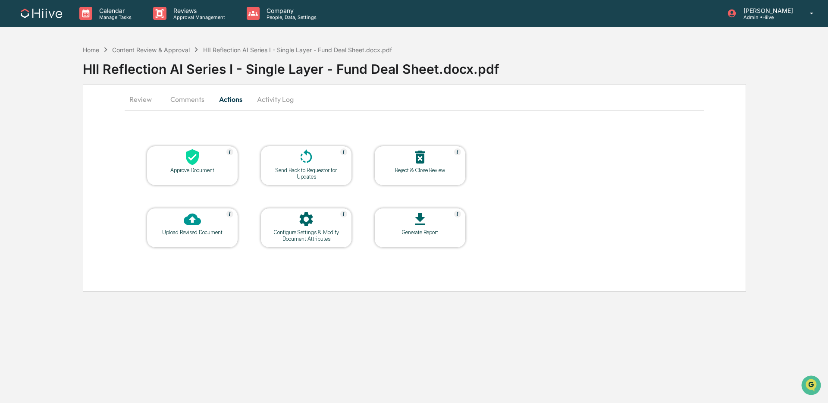
click at [193, 218] on icon at bounding box center [192, 218] width 17 height 17
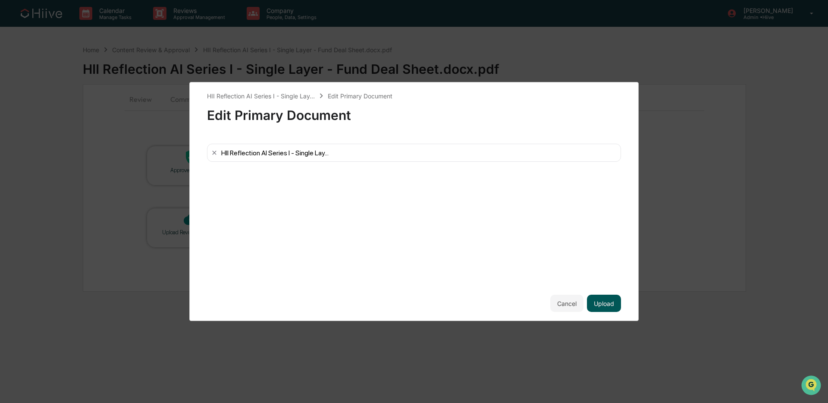
click at [598, 299] on button "Upload" at bounding box center [604, 302] width 34 height 17
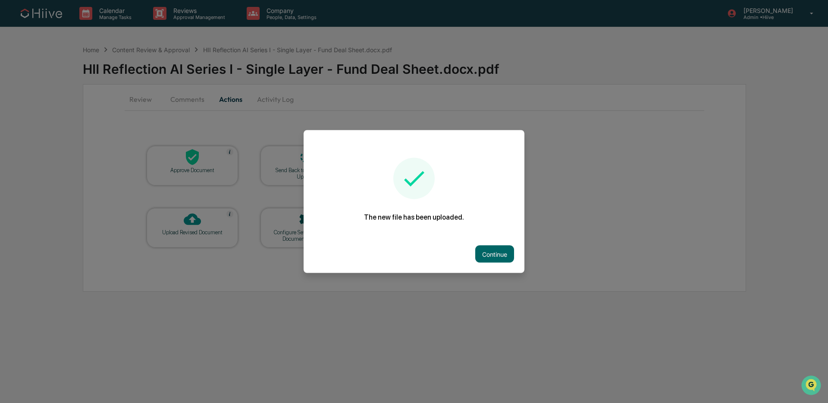
click at [478, 247] on button "Continue" at bounding box center [494, 253] width 39 height 17
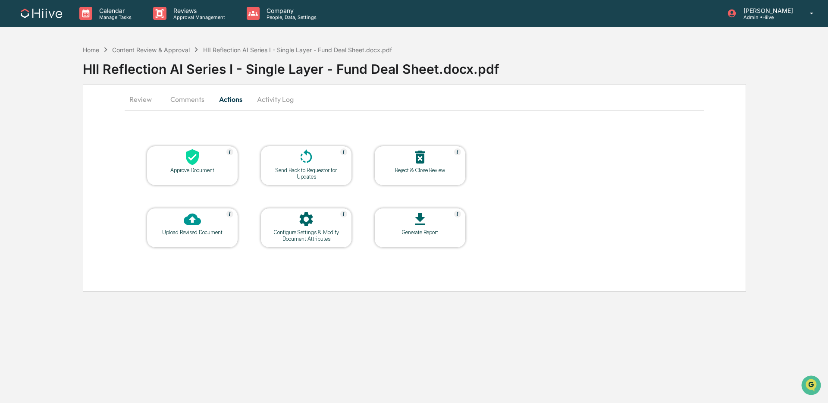
click at [299, 159] on icon at bounding box center [305, 156] width 17 height 17
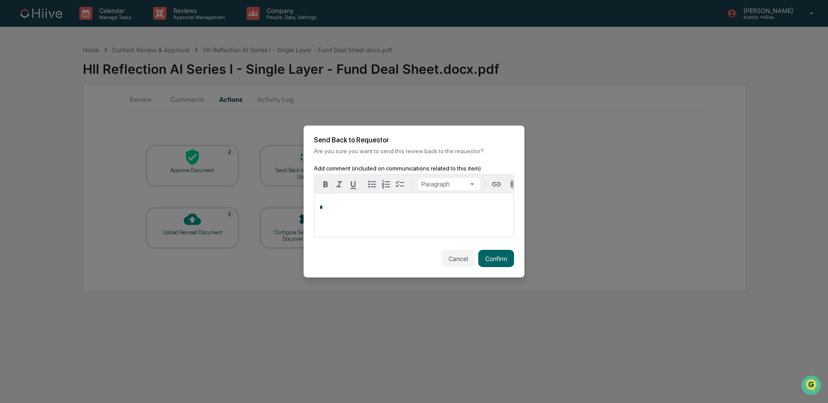
click at [337, 210] on p "*" at bounding box center [413, 207] width 189 height 6
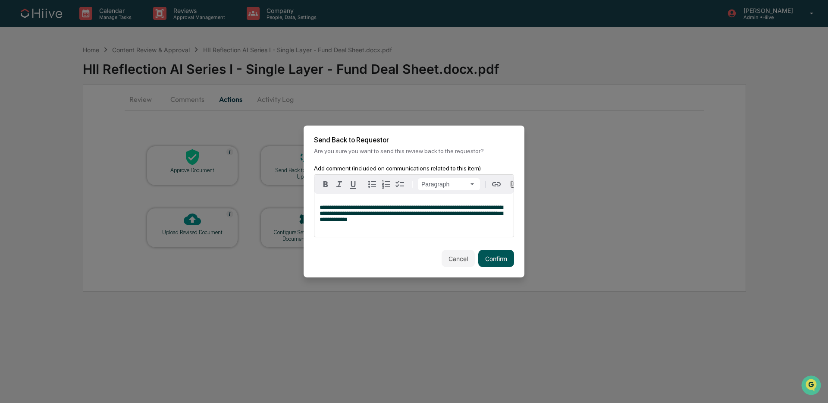
click at [499, 267] on button "Confirm" at bounding box center [496, 258] width 36 height 17
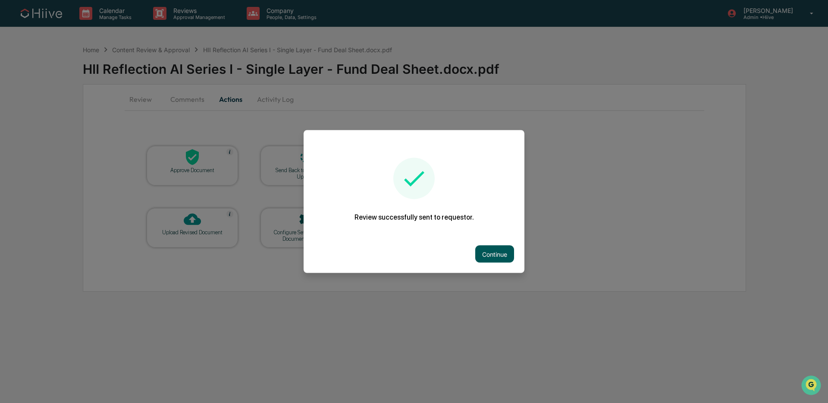
click at [495, 253] on button "Continue" at bounding box center [494, 253] width 39 height 17
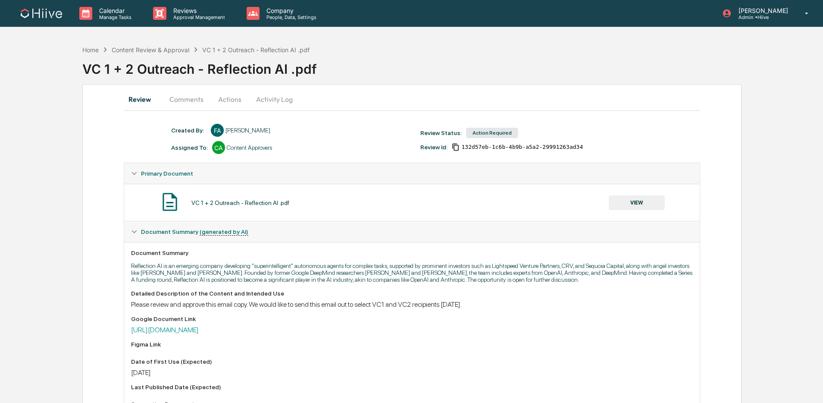
click at [187, 97] on button "Comments" at bounding box center [186, 99] width 48 height 21
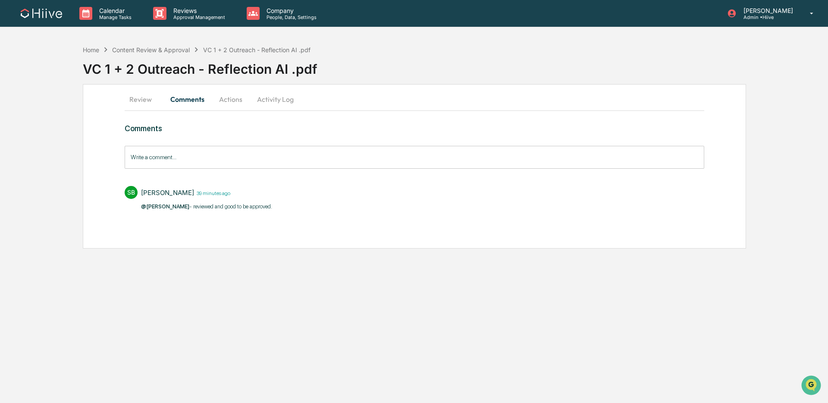
click at [132, 106] on button "Review" at bounding box center [144, 99] width 39 height 21
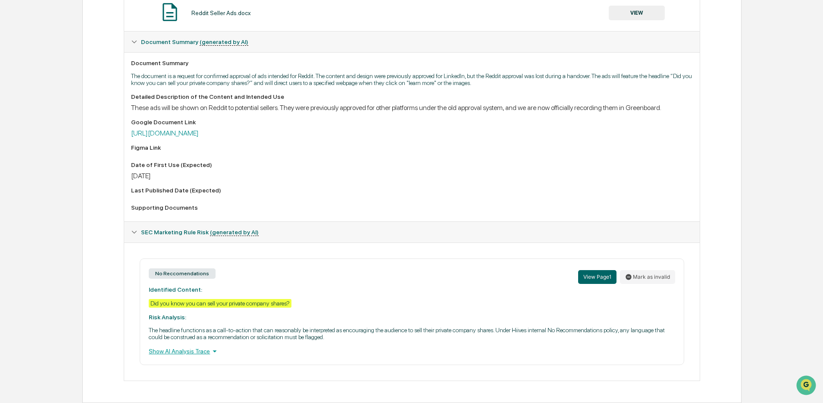
click at [281, 123] on div "Google Document Link [URL][DOMAIN_NAME]" at bounding box center [411, 128] width 561 height 19
click at [199, 129] on link "[URL][DOMAIN_NAME]" at bounding box center [165, 133] width 68 height 8
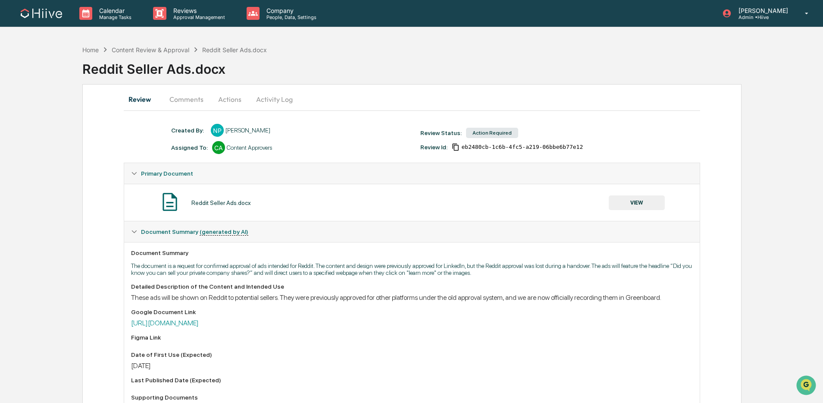
drag, startPoint x: 175, startPoint y: 100, endPoint x: 174, endPoint y: 105, distance: 5.2
click at [175, 100] on button "Comments" at bounding box center [186, 99] width 48 height 21
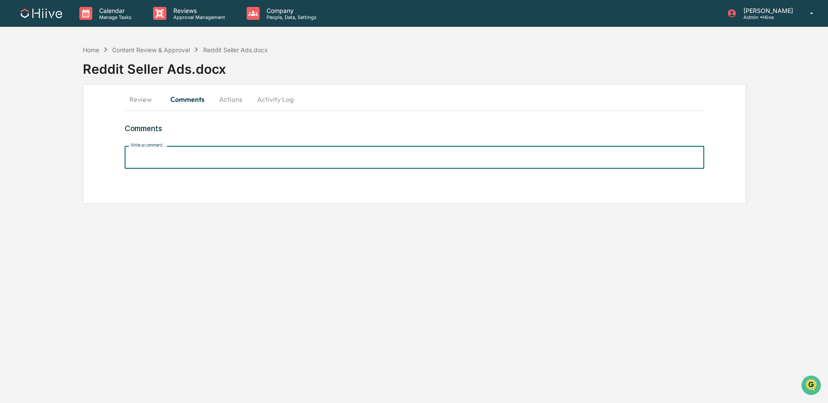
click at [197, 159] on input "Write a comment..." at bounding box center [414, 157] width 579 height 23
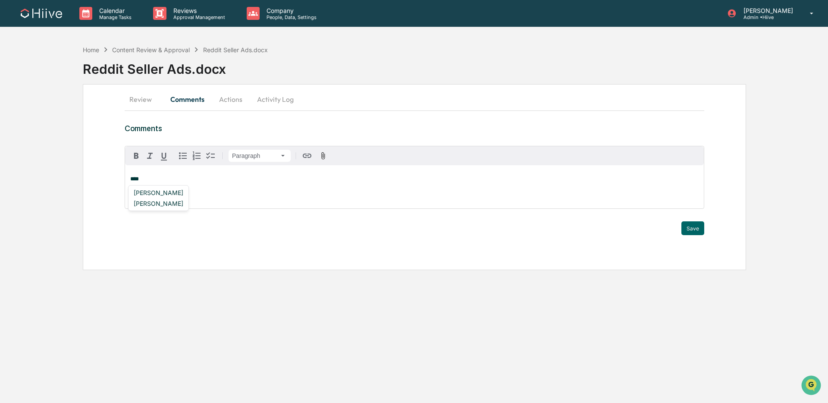
click at [165, 193] on div "[PERSON_NAME]" at bounding box center [158, 192] width 56 height 11
drag, startPoint x: 182, startPoint y: 182, endPoint x: 122, endPoint y: 179, distance: 60.4
click at [122, 179] on div "**********" at bounding box center [414, 177] width 663 height 186
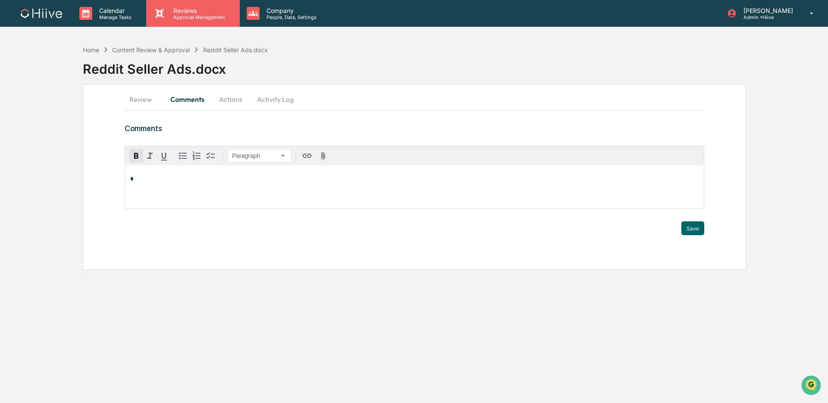
click at [187, 16] on p "Approval Management" at bounding box center [197, 17] width 63 height 6
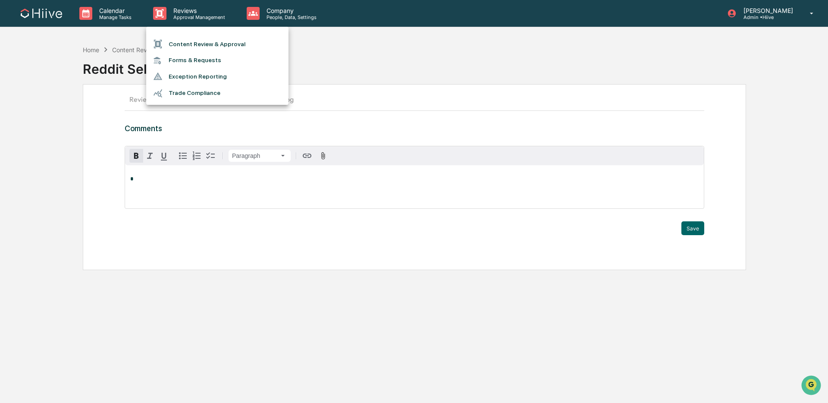
click at [184, 41] on li "Content Review & Approval" at bounding box center [217, 44] width 142 height 16
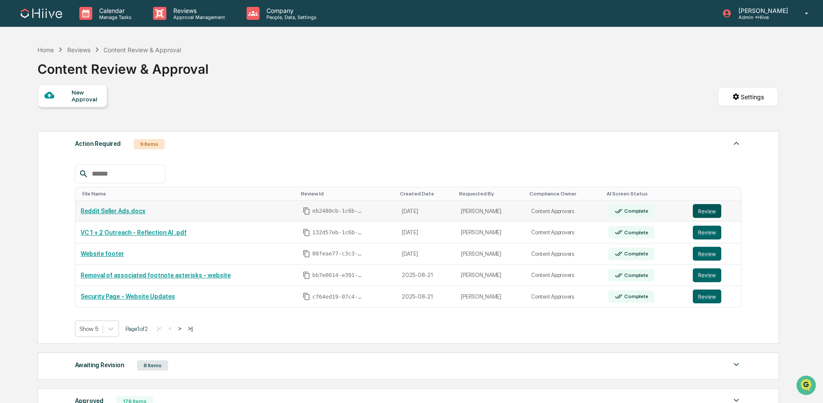
click at [707, 213] on button "Review" at bounding box center [707, 211] width 28 height 14
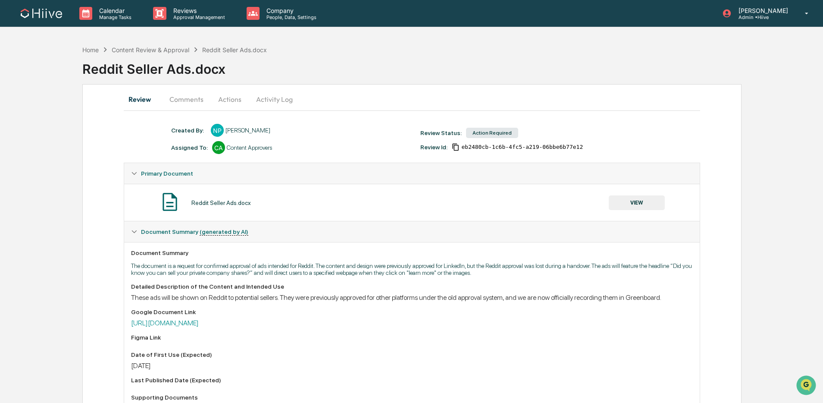
drag, startPoint x: 198, startPoint y: 105, endPoint x: 199, endPoint y: 109, distance: 4.3
click at [198, 105] on button "Comments" at bounding box center [186, 99] width 48 height 21
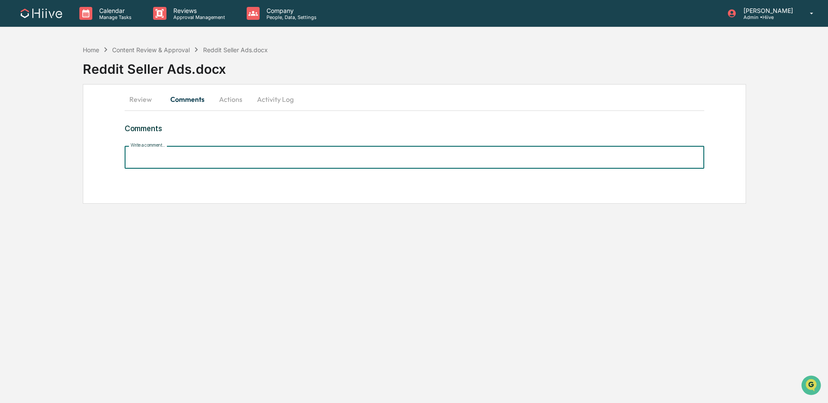
click at [225, 159] on input "Write a comment..." at bounding box center [414, 157] width 579 height 23
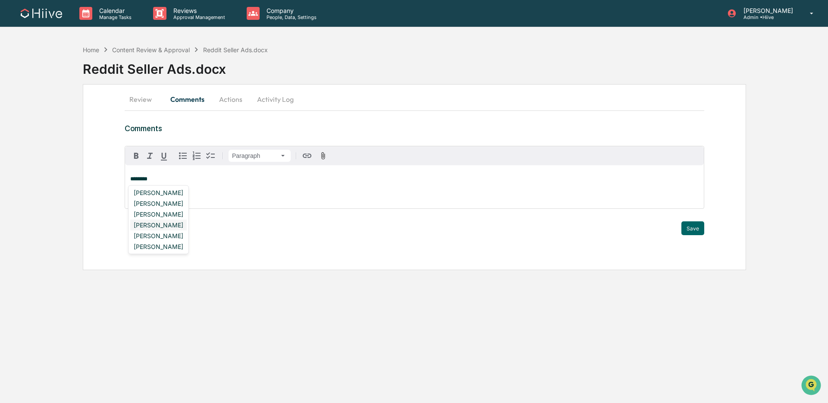
click at [181, 221] on div "[PERSON_NAME]" at bounding box center [158, 224] width 56 height 11
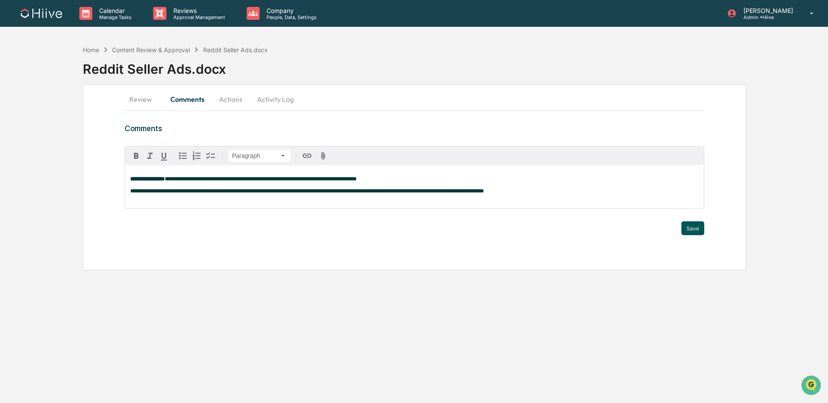
click at [689, 224] on button "Save" at bounding box center [692, 228] width 23 height 14
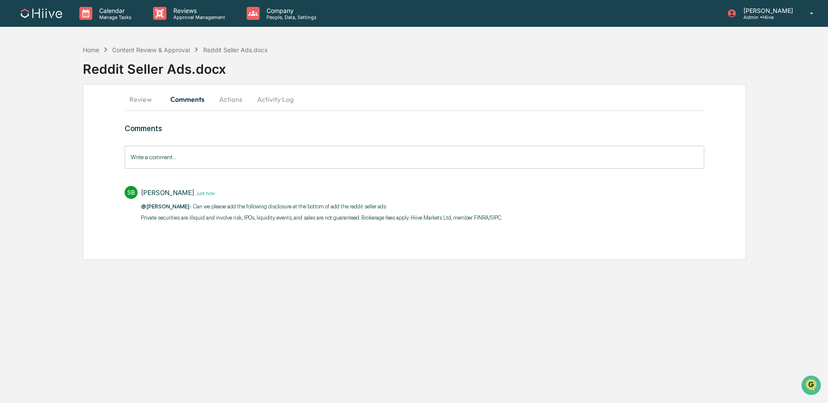
click at [271, 100] on button "Activity Log" at bounding box center [275, 99] width 50 height 21
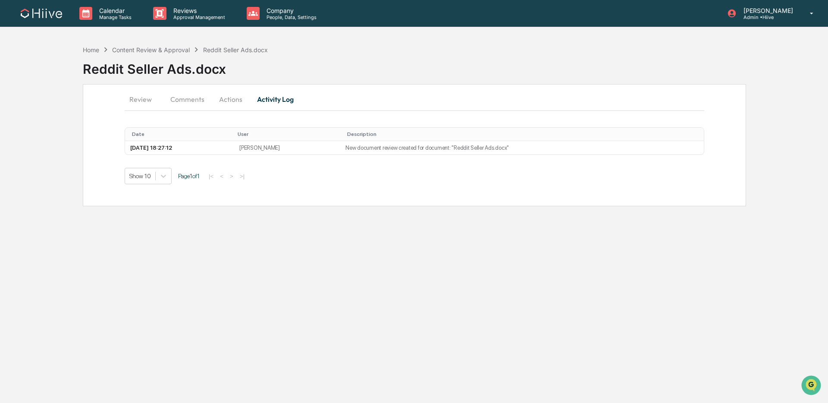
click at [239, 98] on button "Actions" at bounding box center [230, 99] width 39 height 21
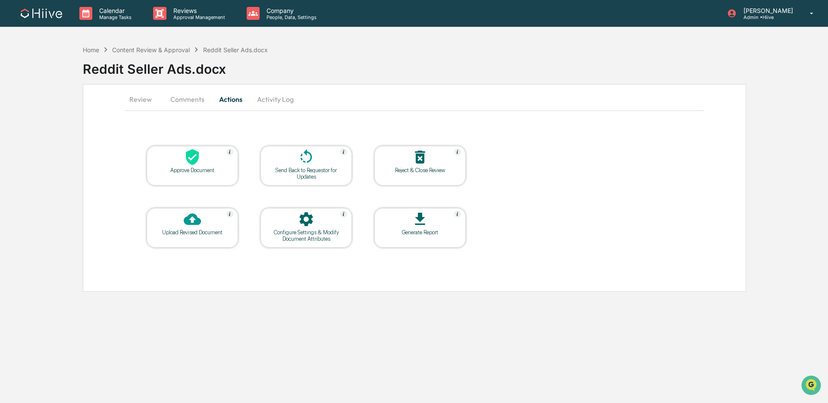
click at [307, 169] on div "Send Back to Requestor for Updates" at bounding box center [306, 173] width 78 height 13
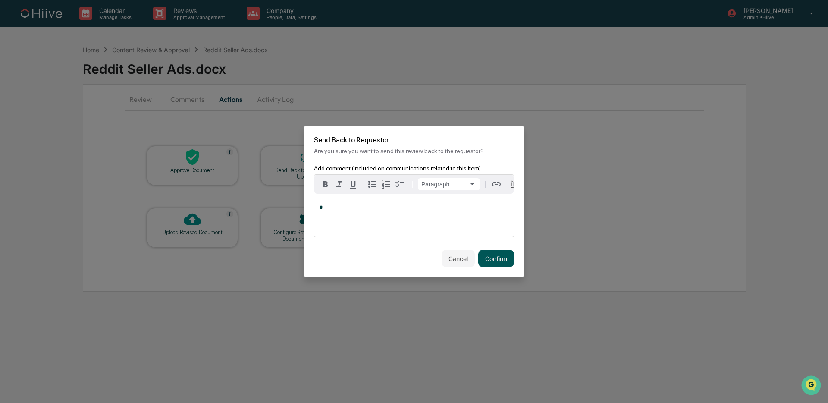
click at [486, 257] on button "Confirm" at bounding box center [496, 258] width 36 height 17
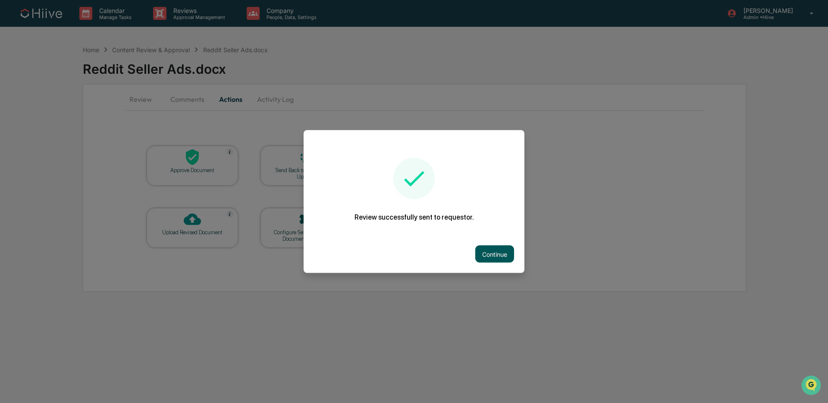
click at [499, 251] on button "Continue" at bounding box center [494, 253] width 39 height 17
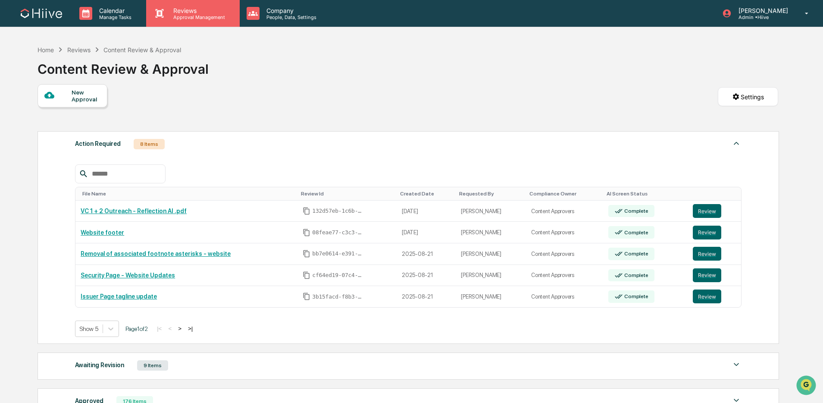
click at [210, 17] on p "Approval Management" at bounding box center [197, 17] width 63 height 6
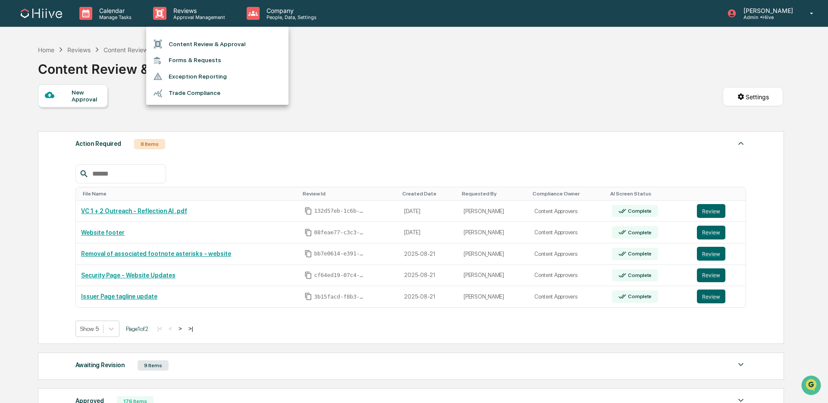
click at [207, 40] on li "Content Review & Approval" at bounding box center [217, 44] width 142 height 16
